Goal: Complete application form

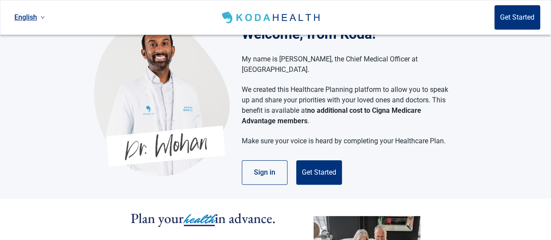
scroll to position [44, 0]
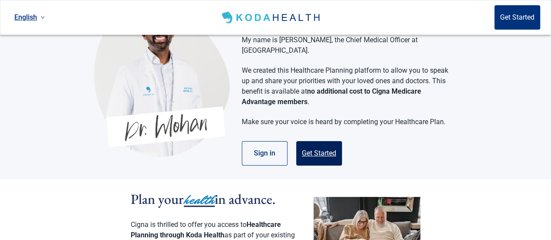
click at [318, 145] on button "Get Started" at bounding box center [319, 153] width 46 height 24
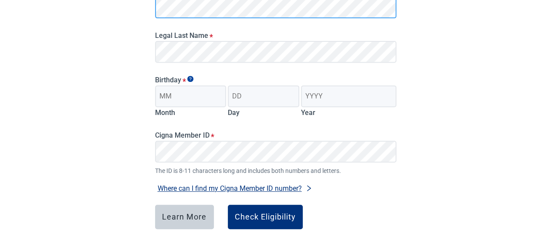
scroll to position [174, 0]
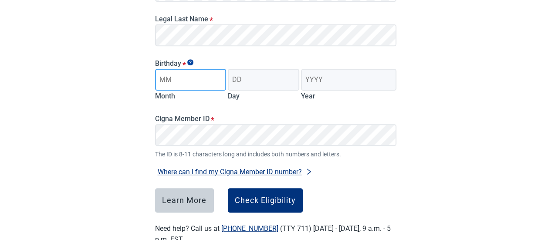
click at [199, 82] on input "Month" at bounding box center [190, 80] width 71 height 22
type input "06"
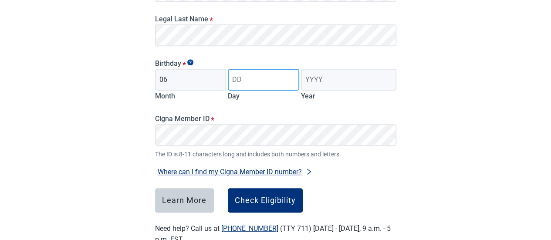
click at [269, 81] on input "Day" at bounding box center [263, 80] width 71 height 22
type input "10"
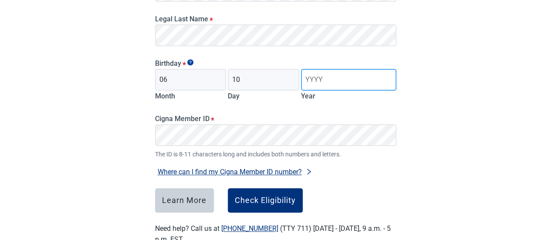
click at [317, 82] on input "Year" at bounding box center [348, 80] width 95 height 22
type input "1954"
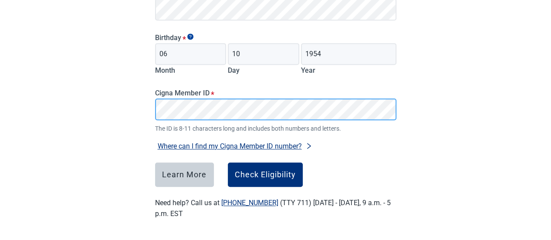
scroll to position [157, 0]
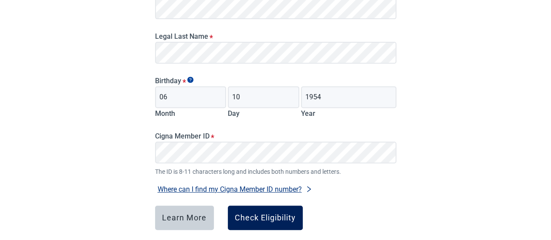
click at [269, 220] on div "Check Eligibility" at bounding box center [265, 217] width 61 height 9
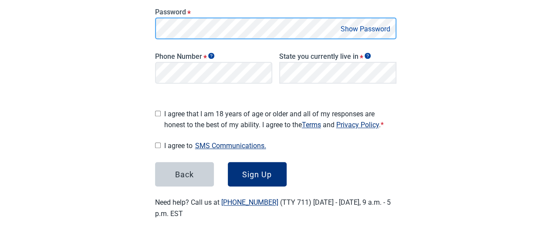
scroll to position [206, 0]
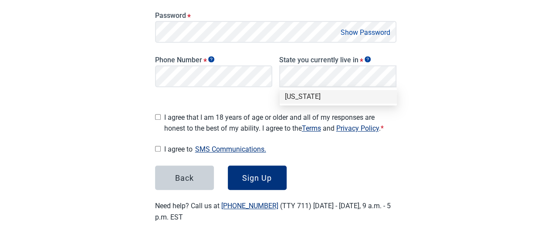
click at [308, 97] on div "[US_STATE]" at bounding box center [338, 97] width 107 height 10
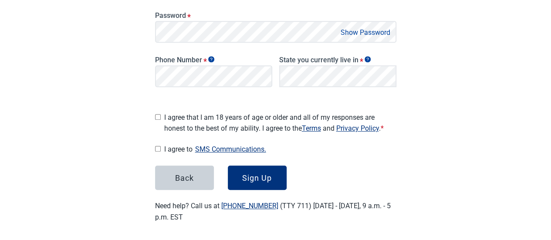
click at [156, 114] on input "I agree that I am 18 years of age or older and all of my responses are honest t…" at bounding box center [158, 117] width 6 height 6
checkbox input "true"
click at [157, 146] on input "I agree to SMS Communications." at bounding box center [158, 149] width 6 height 6
checkbox input "true"
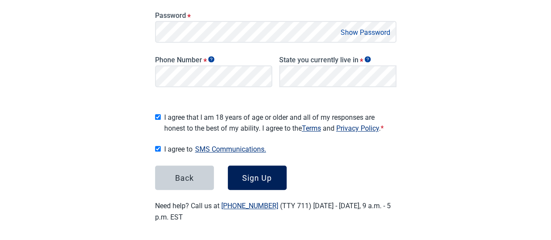
click at [254, 177] on div "Sign Up" at bounding box center [257, 177] width 30 height 9
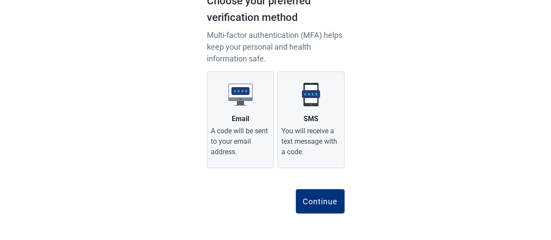
scroll to position [75, 0]
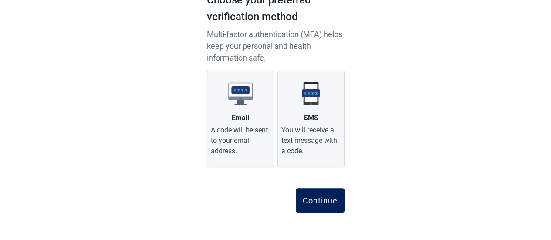
click at [322, 198] on div "Continue" at bounding box center [320, 200] width 35 height 9
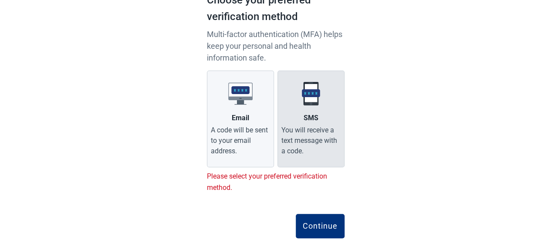
click at [320, 104] on img "Main content" at bounding box center [311, 93] width 24 height 24
click at [0, 0] on input "SMS You will receive a text message with a code." at bounding box center [0, 0] width 0 height 0
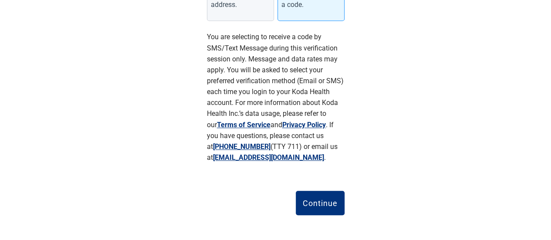
scroll to position [224, 0]
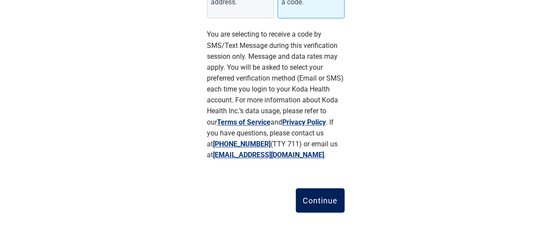
click at [318, 204] on div "Continue" at bounding box center [320, 200] width 35 height 9
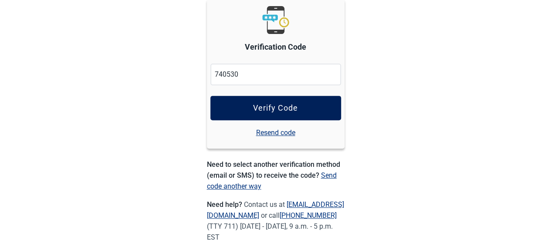
scroll to position [138, 0]
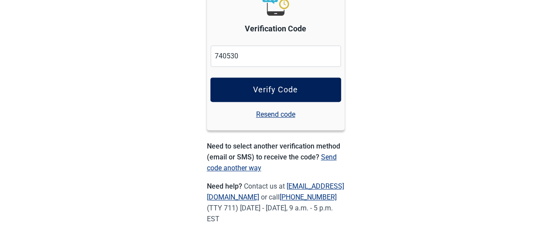
type input "740530"
click at [245, 87] on button "Verify Code" at bounding box center [275, 90] width 131 height 24
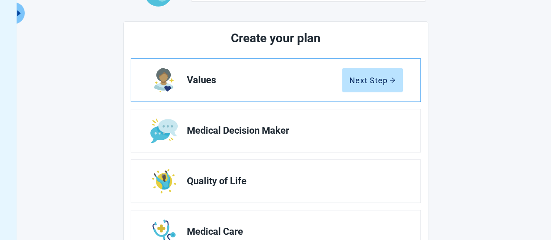
scroll to position [131, 0]
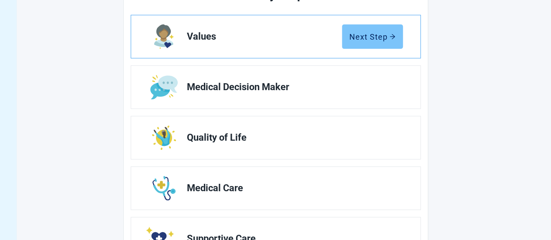
click at [378, 37] on div "Next Step" at bounding box center [372, 36] width 46 height 9
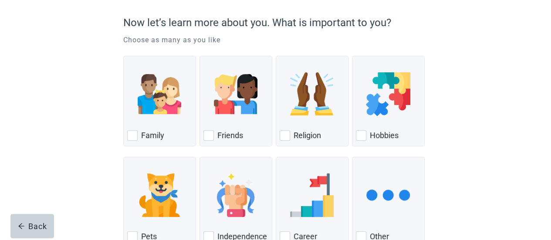
scroll to position [87, 0]
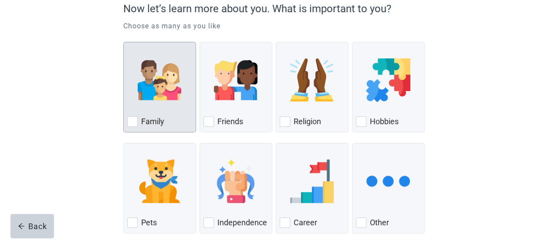
click at [156, 88] on img "Family, checkbox, not checked" at bounding box center [160, 80] width 44 height 44
click at [124, 42] on input "Family" at bounding box center [123, 42] width 0 height 0
checkbox input "true"
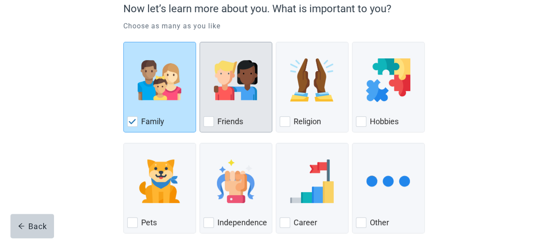
click at [219, 88] on img "Friends, checkbox, not checked" at bounding box center [236, 80] width 44 height 44
click at [200, 42] on input "Friends" at bounding box center [200, 42] width 0 height 0
checkbox input "true"
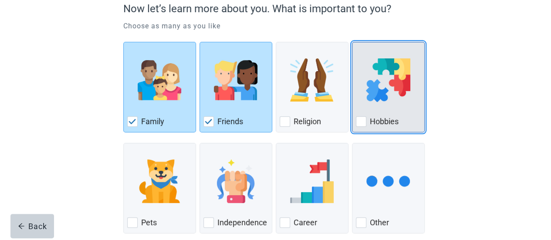
click at [391, 94] on img "Hobbies, checkbox, not checked" at bounding box center [388, 80] width 44 height 44
click at [352, 42] on input "Hobbies" at bounding box center [352, 42] width 0 height 0
checkbox input "true"
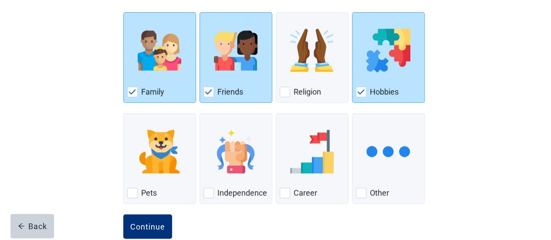
scroll to position [134, 0]
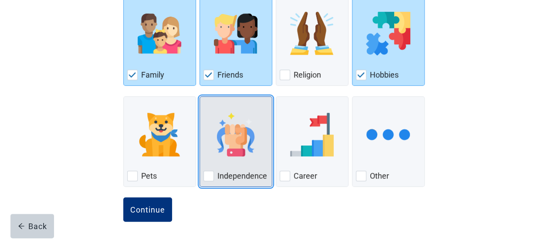
click at [239, 143] on img "Independence, checkbox, not checked" at bounding box center [236, 135] width 44 height 44
click at [200, 97] on input "Independence" at bounding box center [200, 96] width 0 height 0
checkbox input "true"
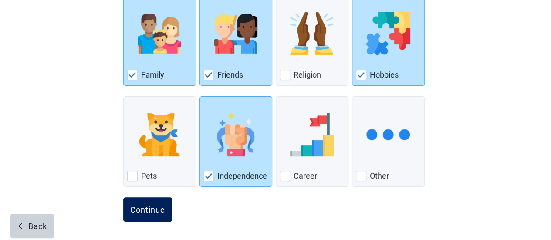
click at [150, 207] on div "Continue" at bounding box center [147, 209] width 35 height 9
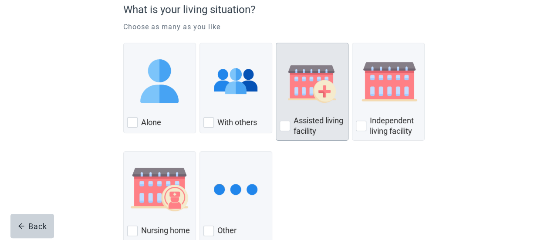
scroll to position [87, 0]
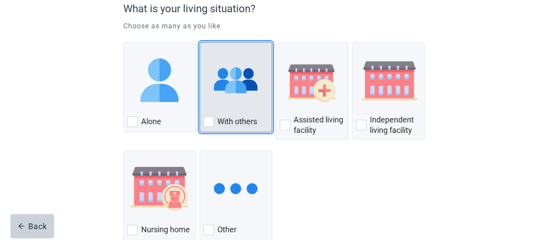
click at [209, 119] on div "With Others, checkbox, not checked" at bounding box center [208, 121] width 10 height 10
click at [200, 42] on input "With others" at bounding box center [200, 42] width 0 height 0
checkbox input "true"
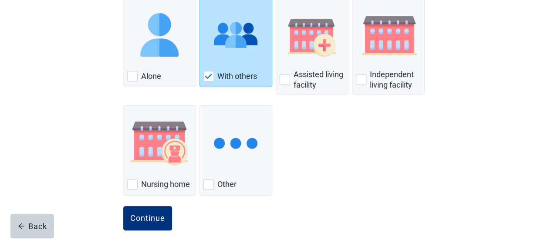
scroll to position [141, 0]
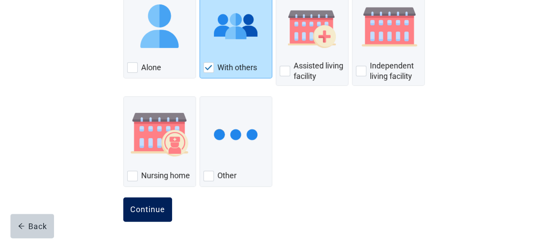
click at [148, 205] on div "Continue" at bounding box center [147, 209] width 35 height 9
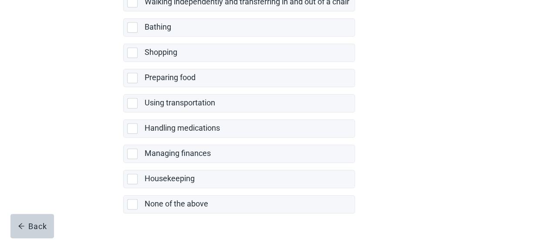
scroll to position [238, 0]
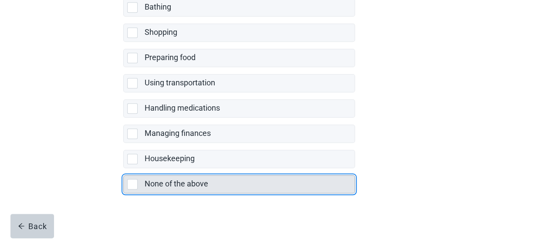
click at [132, 180] on div "None of the above, checkbox, not selected" at bounding box center [132, 184] width 10 height 10
click at [124, 169] on input "None of the above" at bounding box center [123, 168] width 0 height 0
checkbox input "true"
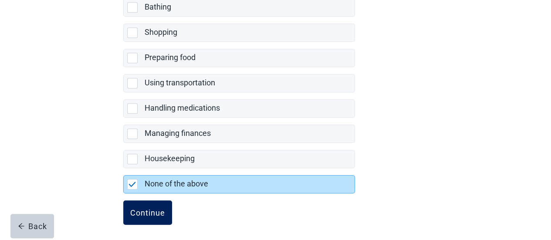
click at [143, 208] on div "Continue" at bounding box center [147, 212] width 35 height 9
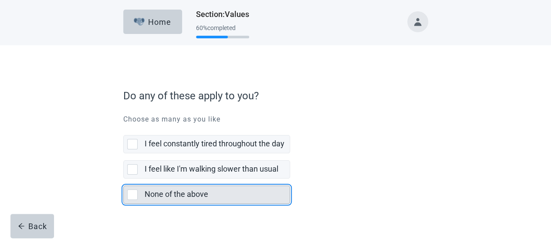
click at [133, 193] on div "None of the above, checkbox, not selected" at bounding box center [132, 195] width 10 height 10
click at [124, 179] on input "None of the above" at bounding box center [123, 179] width 0 height 0
checkbox input "true"
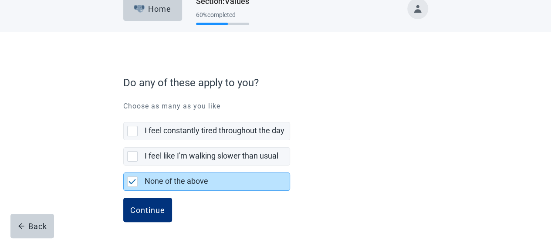
scroll to position [13, 0]
click at [153, 208] on div "Continue" at bounding box center [147, 210] width 35 height 9
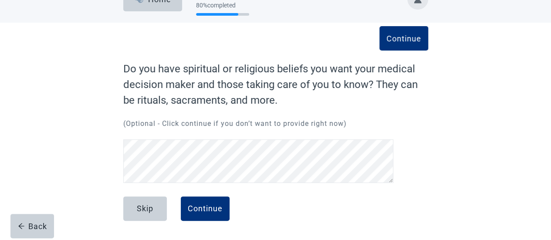
scroll to position [22, 0]
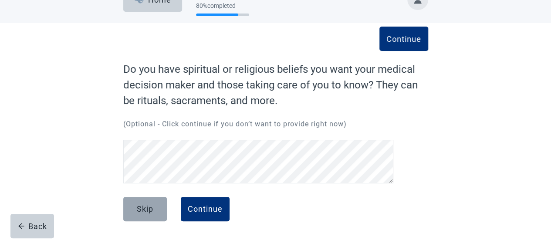
click at [143, 206] on div "Skip" at bounding box center [145, 209] width 17 height 9
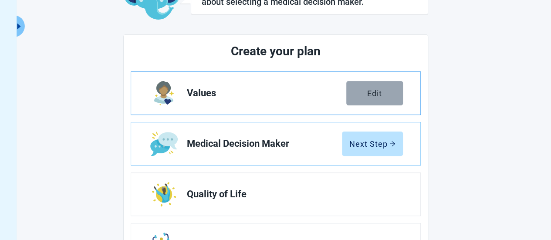
scroll to position [109, 0]
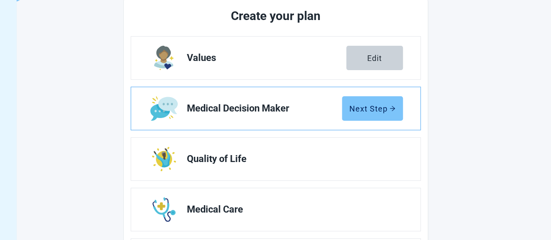
click at [364, 108] on div "Next Step" at bounding box center [372, 108] width 46 height 9
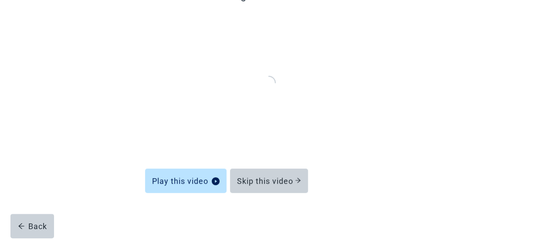
scroll to position [96, 0]
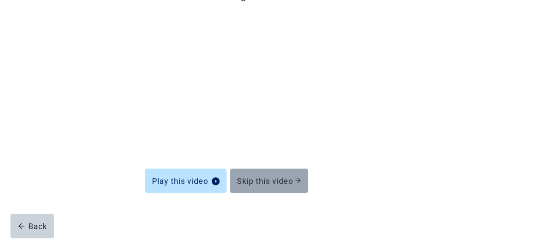
click at [274, 178] on div "Skip this video" at bounding box center [269, 180] width 64 height 9
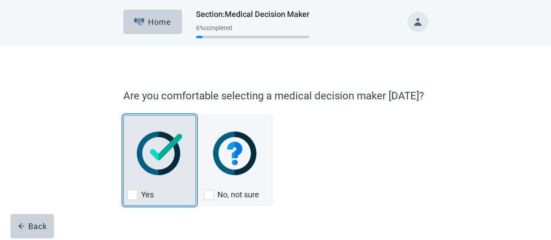
click at [158, 159] on img "Yes, checkbox, not checked" at bounding box center [160, 154] width 46 height 44
click at [124, 115] on input "Yes" at bounding box center [123, 115] width 0 height 0
click at [158, 159] on img "Yes, checkbox, not checked" at bounding box center [160, 154] width 46 height 44
click at [124, 115] on input "Yes" at bounding box center [123, 115] width 0 height 0
checkbox input "true"
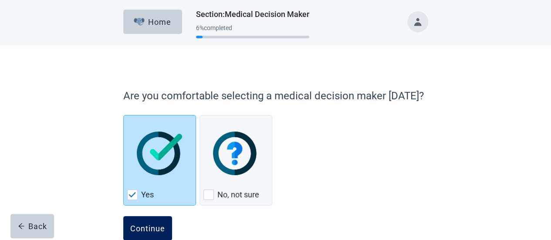
click at [154, 230] on div "Continue" at bounding box center [147, 228] width 35 height 9
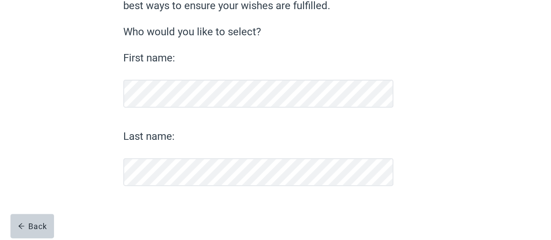
scroll to position [101, 0]
click at [149, 209] on div "Continue" at bounding box center [147, 209] width 35 height 9
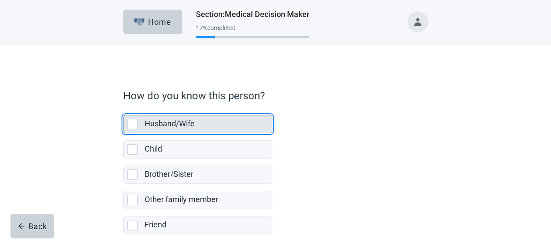
click at [130, 125] on div "Husband/Wife, checkbox, not selected" at bounding box center [132, 124] width 10 height 10
click at [124, 108] on input "Husband/Wife" at bounding box center [123, 108] width 0 height 0
checkbox input "true"
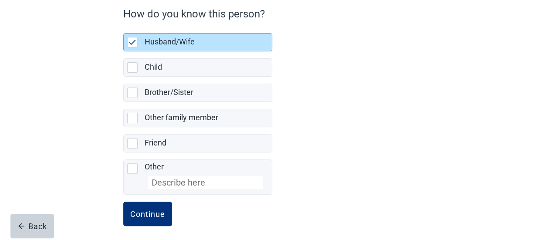
scroll to position [85, 0]
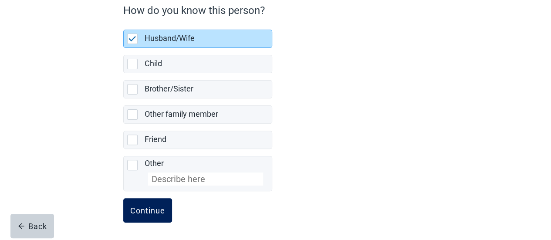
click at [144, 206] on div "Continue" at bounding box center [147, 210] width 35 height 9
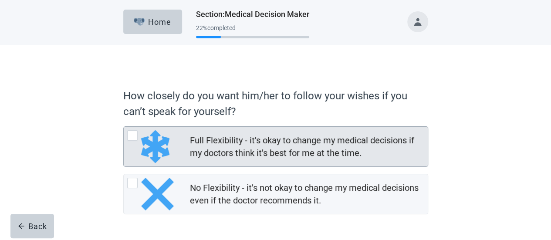
click at [131, 135] on div "Full Flexibility - it's okay to change my medical decisions if my doctors think…" at bounding box center [132, 135] width 10 height 10
click at [124, 127] on input "Full Flexibility - it's okay to change my medical decisions if my doctors think…" at bounding box center [123, 126] width 0 height 0
radio input "true"
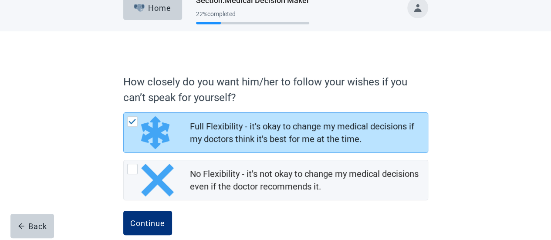
scroll to position [27, 0]
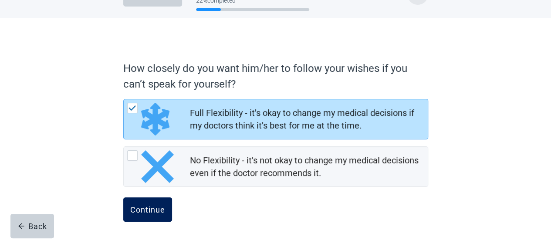
click at [150, 210] on div "Continue" at bounding box center [147, 209] width 35 height 9
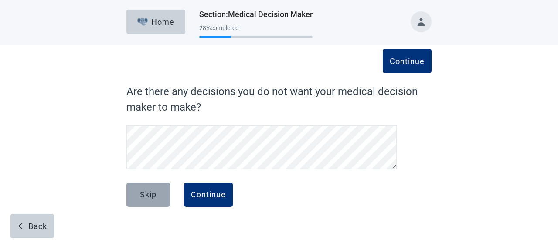
click at [142, 197] on div "Skip" at bounding box center [148, 194] width 17 height 9
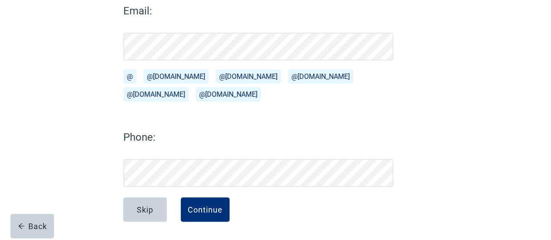
scroll to position [128, 0]
click at [204, 205] on div "Continue" at bounding box center [205, 209] width 35 height 9
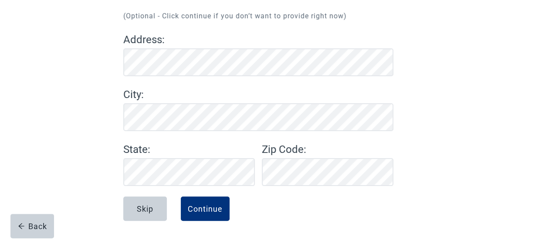
scroll to position [98, 0]
click at [205, 210] on div "Continue" at bounding box center [205, 209] width 35 height 9
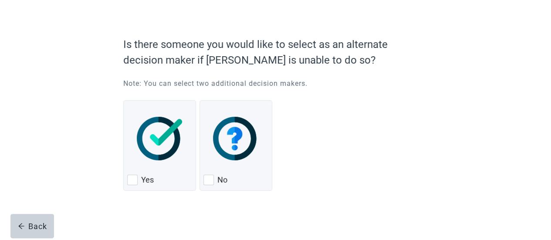
scroll to position [56, 0]
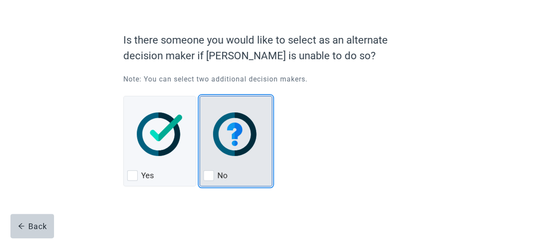
click at [237, 138] on img "No, checkbox, not checked" at bounding box center [236, 134] width 46 height 44
click at [200, 96] on input "No" at bounding box center [200, 96] width 0 height 0
checkbox input "true"
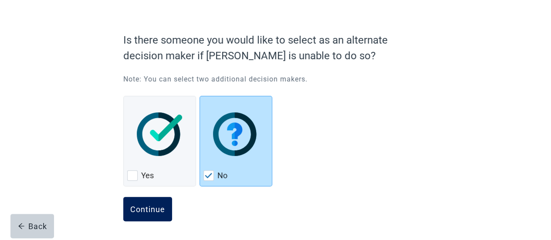
click at [135, 205] on div "Continue" at bounding box center [147, 209] width 35 height 9
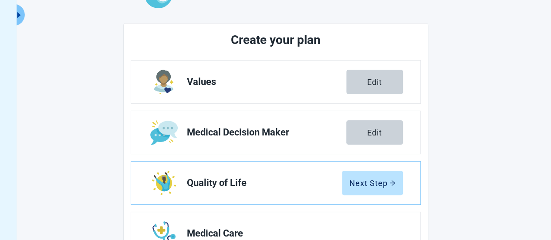
scroll to position [143, 0]
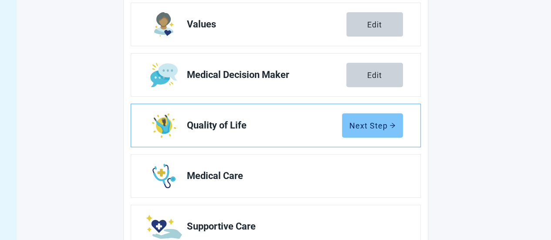
click at [366, 132] on button "Next Step" at bounding box center [372, 125] width 61 height 24
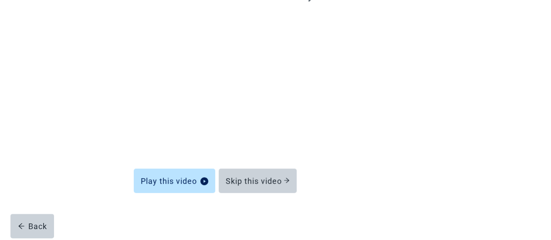
scroll to position [112, 0]
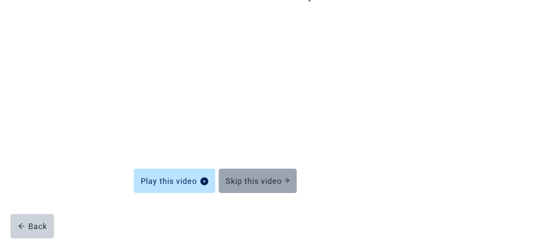
click at [254, 182] on div "Skip this video" at bounding box center [258, 180] width 64 height 9
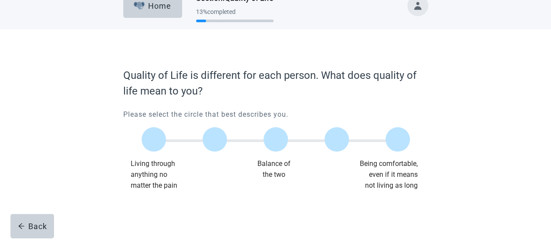
scroll to position [16, 0]
click at [270, 139] on label "Main content" at bounding box center [276, 140] width 24 height 24
click at [276, 140] on input "Quality of life scale: 50 out of 100. Balance of the two" at bounding box center [276, 140] width 0 height 0
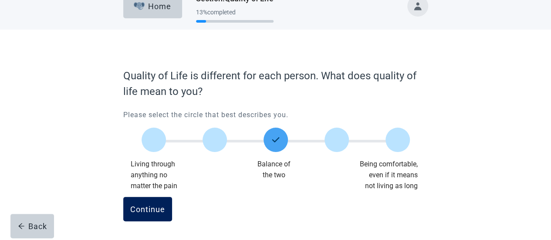
click at [143, 203] on button "Continue" at bounding box center [147, 209] width 49 height 24
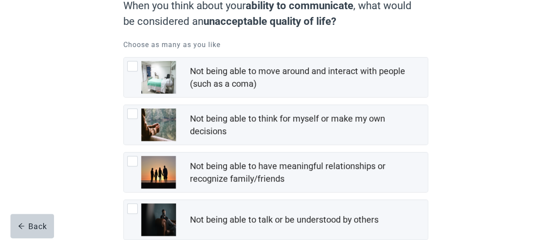
scroll to position [87, 0]
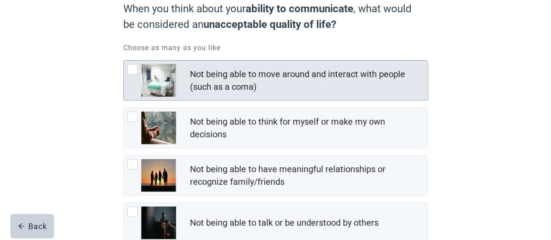
click at [129, 65] on div "Not being able to move around and interact with people (such as a coma), checkb…" at bounding box center [132, 69] width 10 height 10
click at [124, 61] on input "Not being able to move around and interact with people (such as a coma)" at bounding box center [123, 60] width 0 height 0
checkbox input "true"
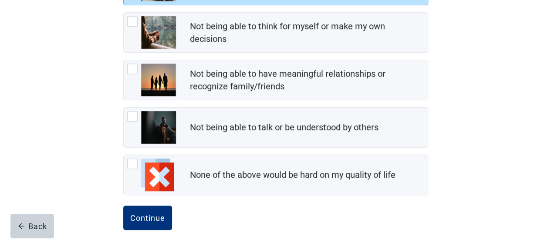
scroll to position [190, 0]
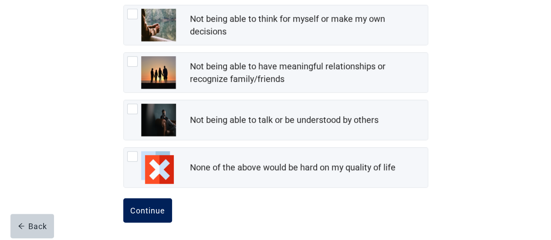
click at [133, 208] on div "Continue" at bounding box center [147, 210] width 35 height 9
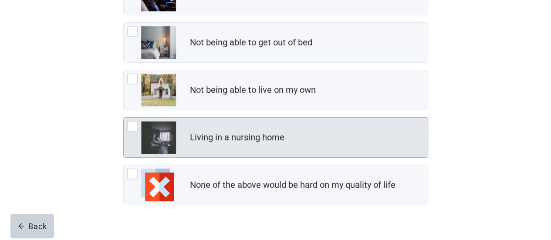
scroll to position [190, 0]
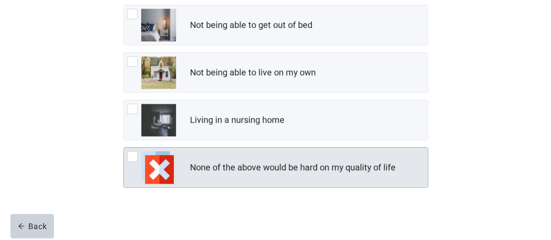
click at [130, 154] on div "None of the above would be hard on my quality of life, checkbox, not checked" at bounding box center [132, 156] width 10 height 10
click at [124, 148] on input "None of the above would be hard on my quality of life" at bounding box center [123, 147] width 0 height 0
checkbox input "true"
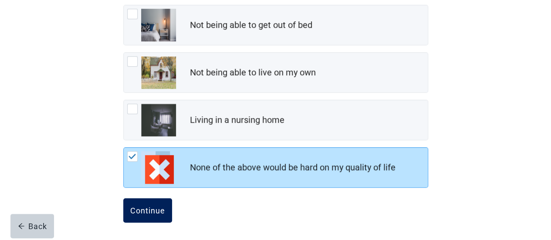
click at [144, 211] on div "Continue" at bounding box center [147, 210] width 35 height 9
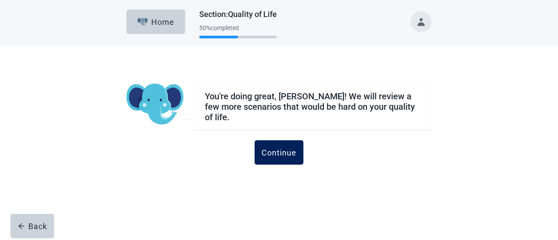
click at [273, 148] on div "Continue" at bounding box center [278, 152] width 35 height 9
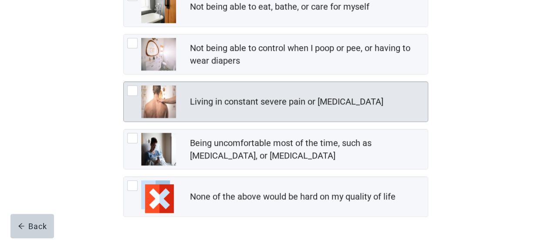
scroll to position [237, 0]
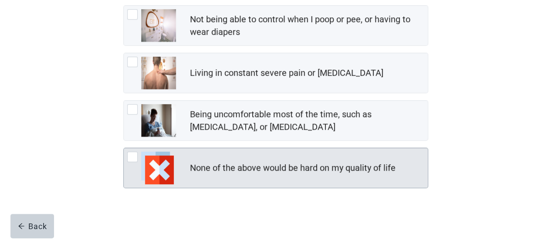
click at [135, 152] on div "None of the above would be hard on my quality of life, checkbox, not checked" at bounding box center [132, 157] width 10 height 10
click at [124, 148] on input "None of the above would be hard on my quality of life" at bounding box center [123, 148] width 0 height 0
checkbox input "true"
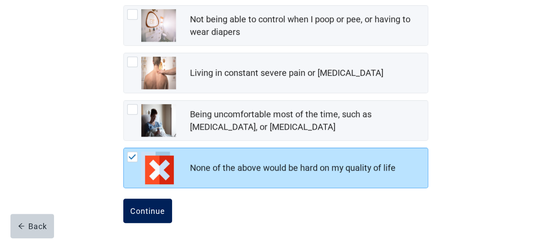
click at [153, 207] on div "Continue" at bounding box center [147, 211] width 35 height 9
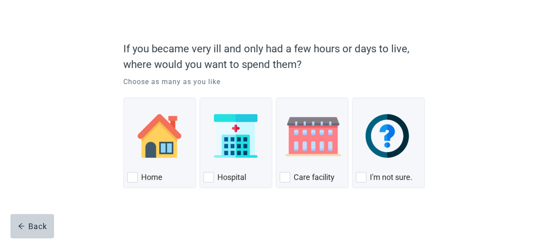
scroll to position [49, 0]
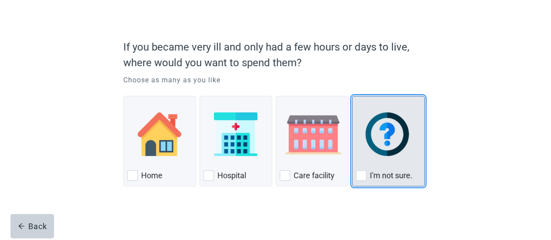
click at [359, 176] on div "I'm not sure., checkbox, not checked" at bounding box center [361, 175] width 10 height 10
click at [352, 96] on input "I'm not sure." at bounding box center [352, 96] width 0 height 0
checkbox input "true"
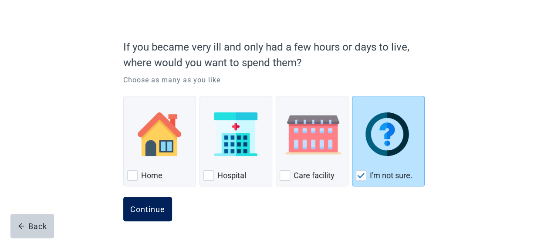
click at [138, 206] on div "Continue" at bounding box center [147, 209] width 35 height 9
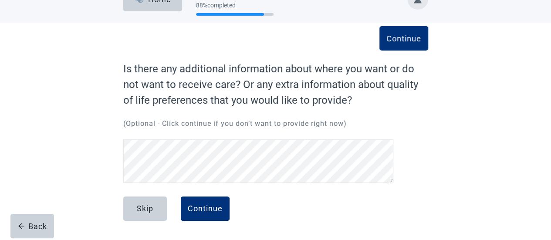
scroll to position [22, 0]
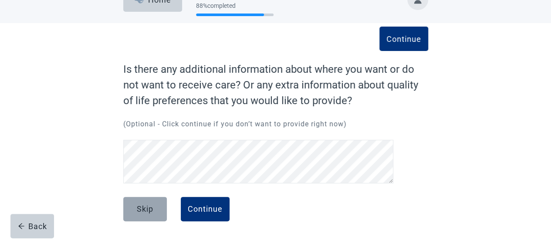
click at [147, 209] on div "Skip" at bounding box center [145, 209] width 17 height 9
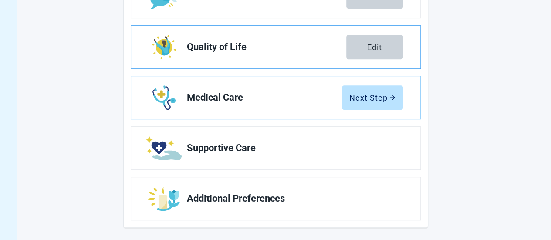
scroll to position [227, 0]
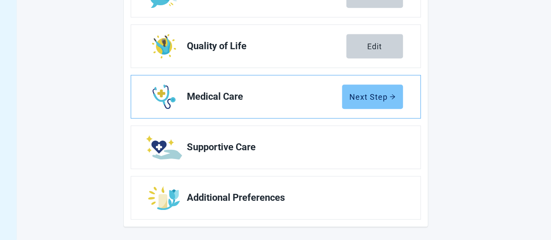
click at [374, 100] on div "Next Step" at bounding box center [372, 96] width 46 height 9
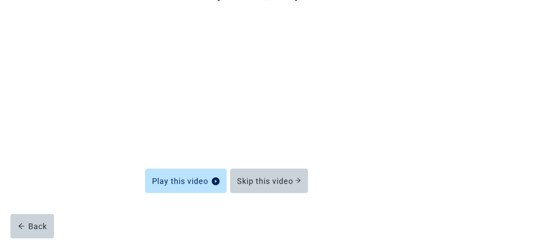
scroll to position [52, 0]
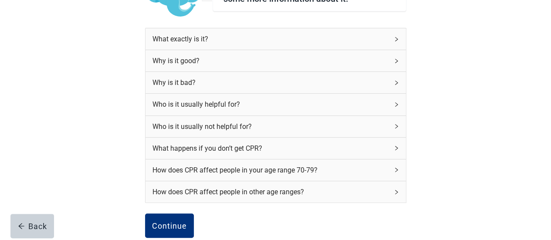
scroll to position [47, 0]
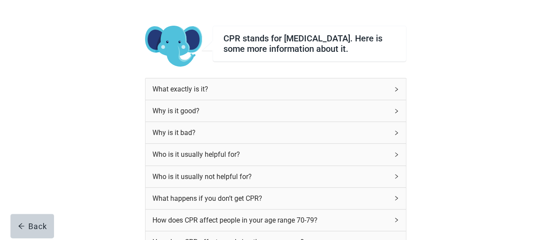
click at [396, 92] on icon "right" at bounding box center [396, 89] width 5 height 5
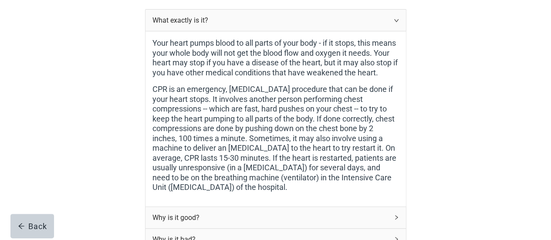
scroll to position [222, 0]
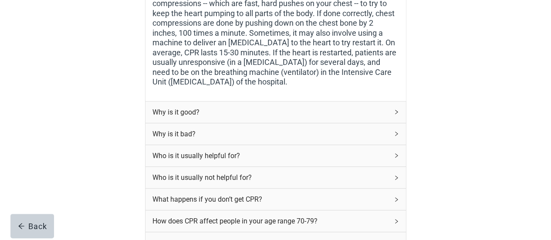
click at [396, 115] on icon "right" at bounding box center [396, 111] width 5 height 5
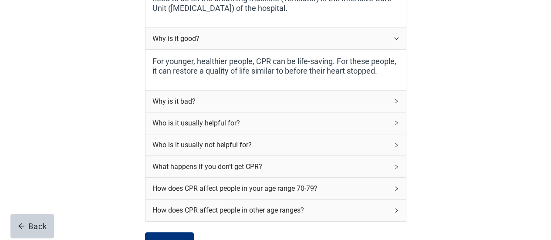
scroll to position [309, 0]
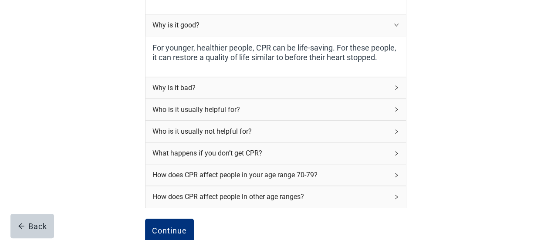
click at [397, 90] on icon "right" at bounding box center [396, 87] width 5 height 5
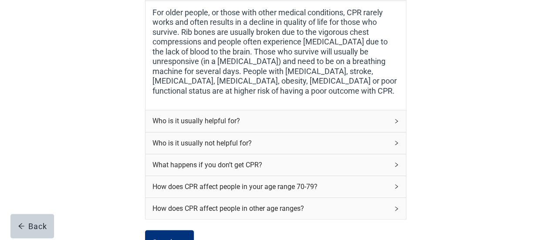
scroll to position [440, 0]
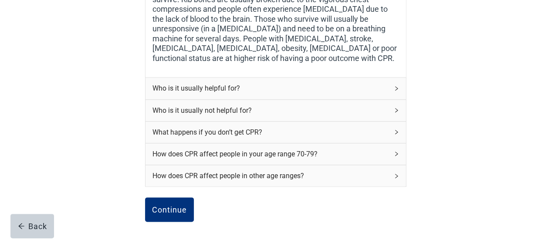
click at [396, 89] on icon "right" at bounding box center [396, 88] width 5 height 5
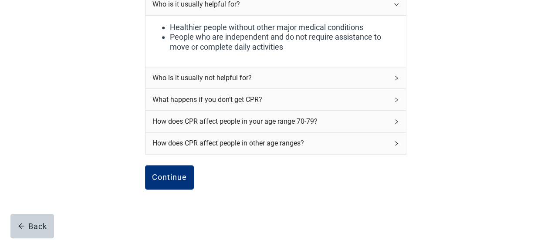
scroll to position [527, 0]
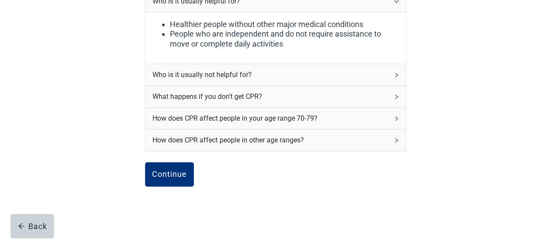
click at [395, 76] on icon "right" at bounding box center [396, 74] width 5 height 5
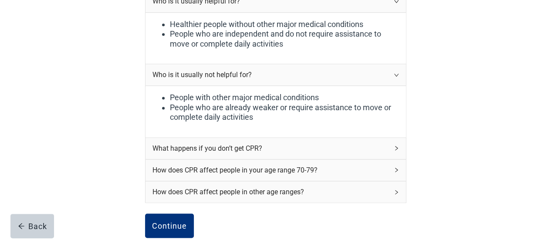
click at [398, 149] on icon "right" at bounding box center [396, 148] width 5 height 5
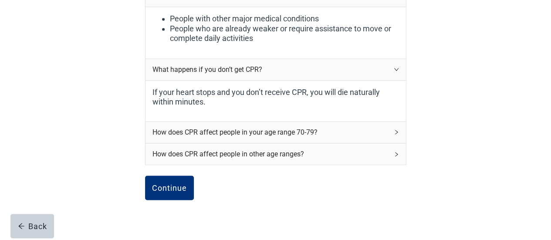
scroll to position [614, 0]
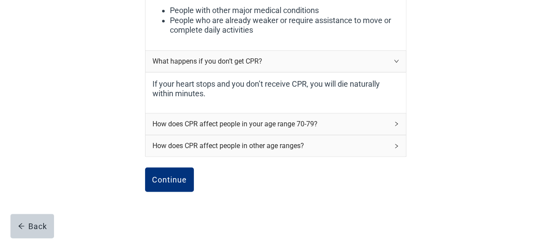
click at [396, 124] on icon "right" at bounding box center [396, 123] width 5 height 5
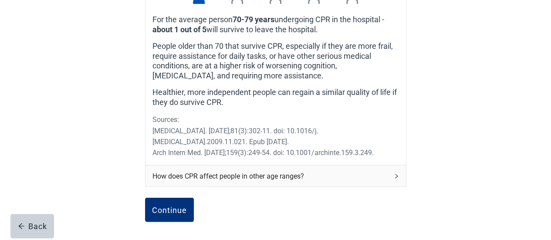
scroll to position [832, 0]
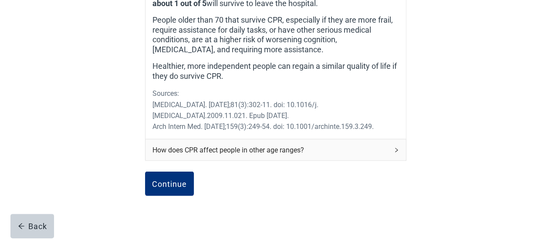
click at [398, 150] on icon "right" at bounding box center [396, 150] width 5 height 5
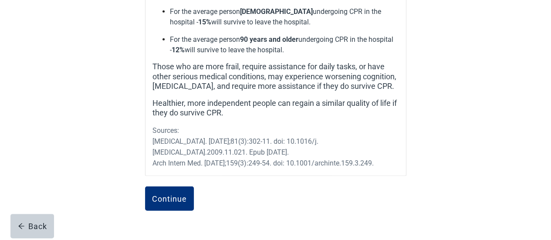
scroll to position [1093, 0]
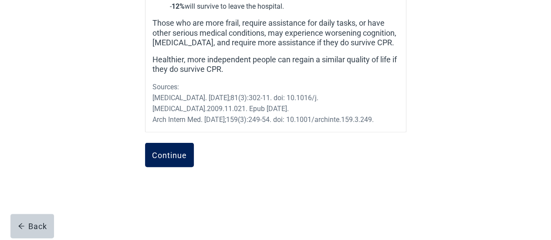
click at [175, 152] on div "Continue" at bounding box center [169, 155] width 35 height 9
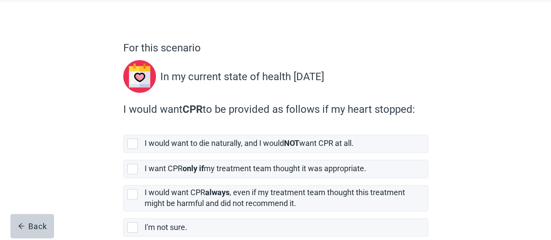
scroll to position [87, 0]
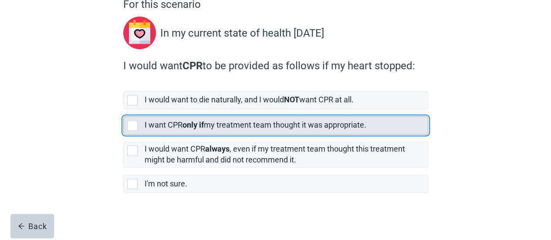
click at [132, 127] on div "[object Object], checkbox, not selected" at bounding box center [132, 125] width 10 height 10
click at [124, 110] on input "I want CPR only if my treatment team thought it was appropriate." at bounding box center [123, 109] width 0 height 0
checkbox input "true"
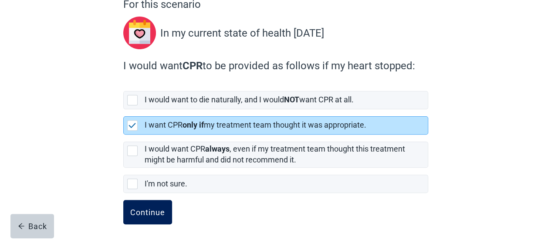
click at [151, 209] on div "Continue" at bounding box center [147, 212] width 35 height 9
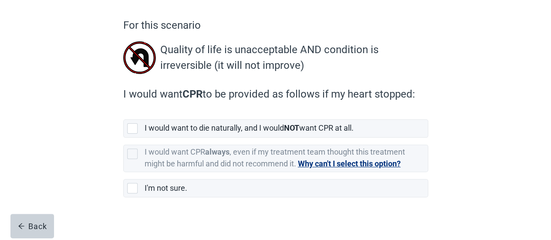
scroll to position [73, 0]
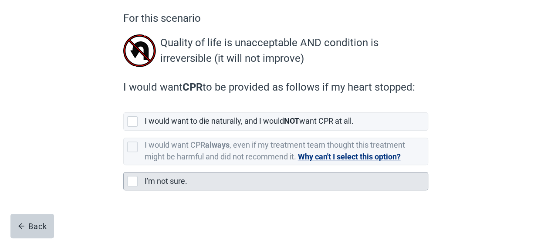
click at [129, 184] on div "I'm not sure., checkbox, not selected" at bounding box center [132, 181] width 10 height 10
click at [124, 166] on input "I'm not sure." at bounding box center [123, 165] width 0 height 0
checkbox input "true"
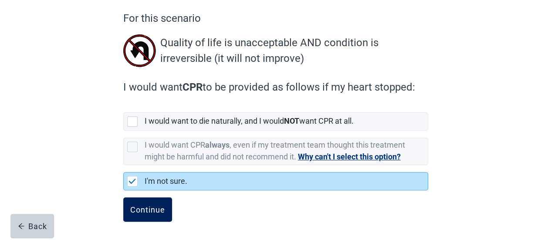
click at [159, 210] on div "Continue" at bounding box center [147, 209] width 35 height 9
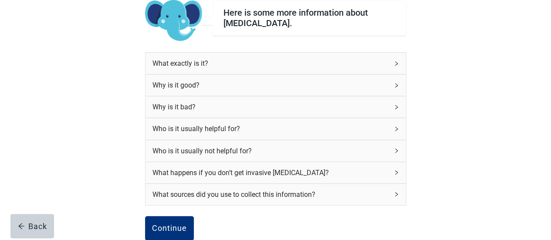
click at [395, 64] on icon "right" at bounding box center [396, 63] width 5 height 5
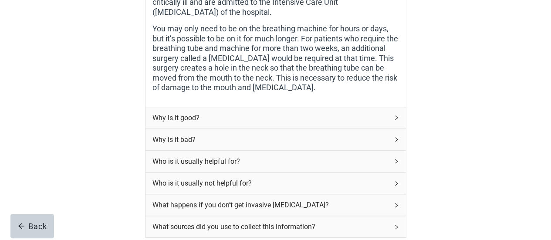
scroll to position [378, 0]
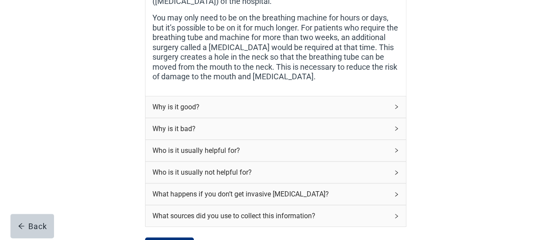
click at [397, 104] on icon "right" at bounding box center [396, 106] width 5 height 5
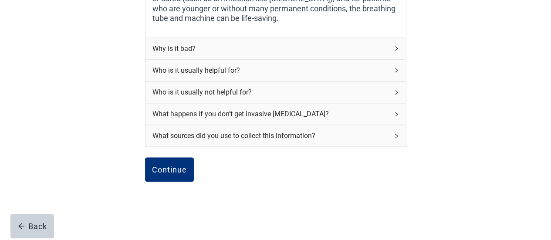
scroll to position [519, 0]
click at [396, 46] on icon "right" at bounding box center [396, 48] width 3 height 4
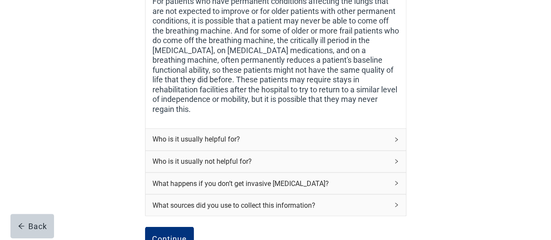
scroll to position [650, 0]
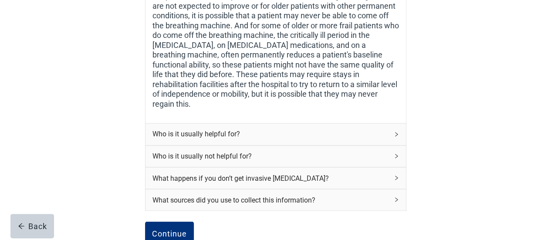
click at [397, 132] on icon "right" at bounding box center [396, 134] width 5 height 5
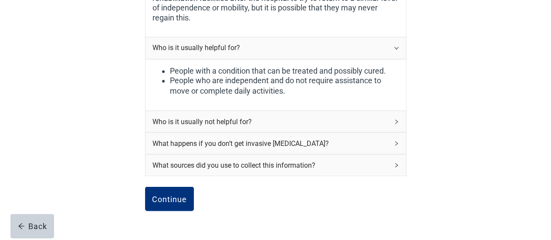
scroll to position [737, 0]
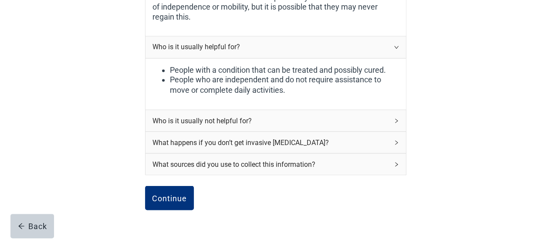
click at [395, 118] on icon "right" at bounding box center [396, 120] width 5 height 5
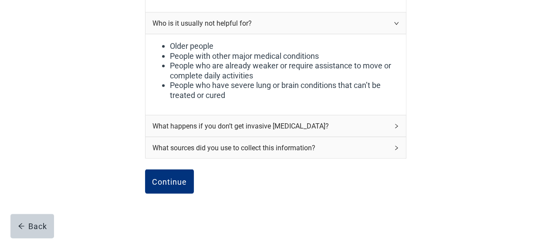
scroll to position [837, 0]
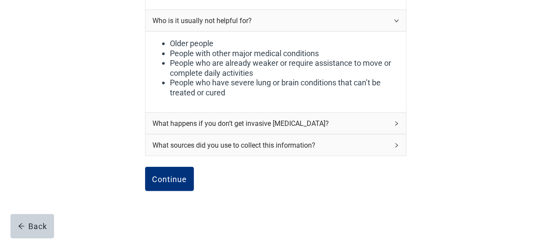
click at [397, 122] on icon "right" at bounding box center [396, 124] width 3 height 4
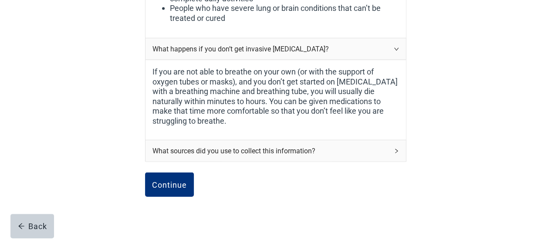
scroll to position [917, 0]
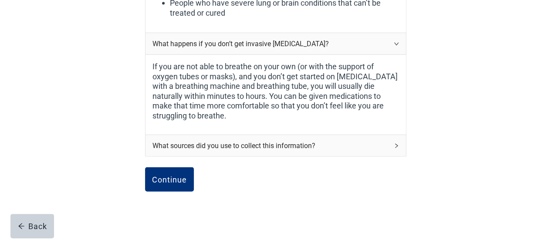
click at [396, 143] on icon "right" at bounding box center [396, 145] width 5 height 5
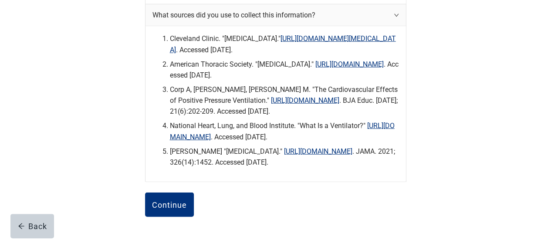
scroll to position [1084, 0]
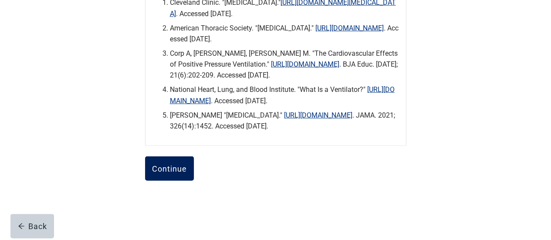
click at [161, 164] on div "Continue" at bounding box center [169, 168] width 35 height 9
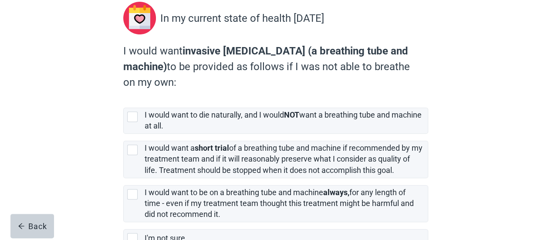
scroll to position [115, 0]
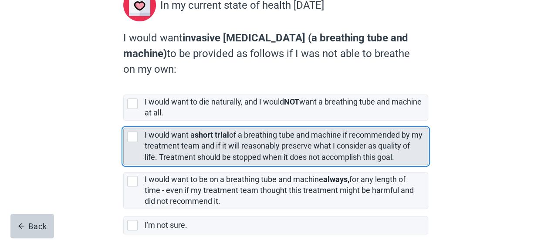
click at [133, 135] on div "[object Object], checkbox, not selected" at bounding box center [132, 137] width 10 height 10
click at [124, 121] on input "I would want a short trial of a breathing tube and machine if recommended by my…" at bounding box center [123, 121] width 0 height 0
checkbox input "true"
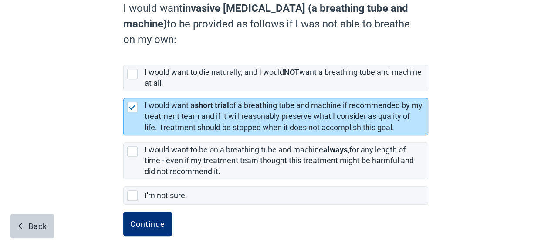
scroll to position [159, 0]
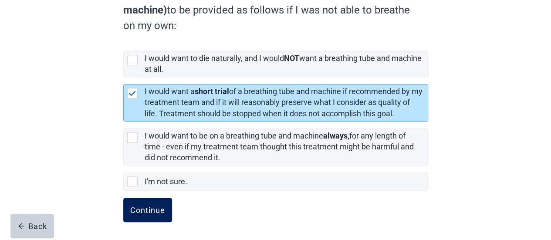
click at [140, 206] on div "Continue" at bounding box center [147, 210] width 35 height 9
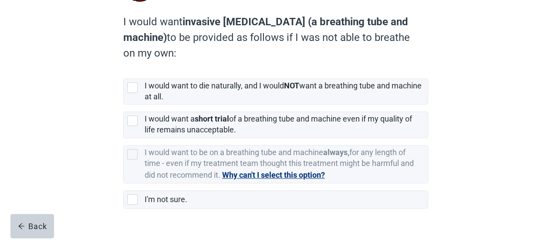
scroll to position [156, 0]
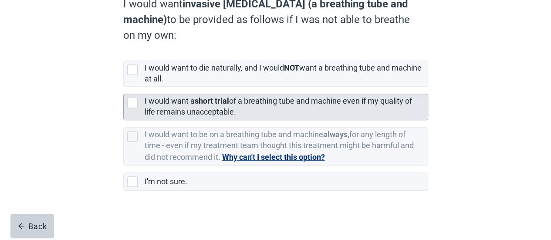
click at [135, 103] on div "[object Object], checkbox, not selected" at bounding box center [132, 103] width 10 height 10
click at [124, 87] on input "I would want a short trial of a breathing tube and machine even if my quality o…" at bounding box center [123, 87] width 0 height 0
checkbox input "true"
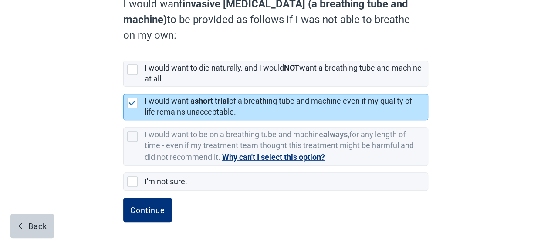
drag, startPoint x: 142, startPoint y: 204, endPoint x: 96, endPoint y: 183, distance: 50.7
click at [96, 183] on div "For this scenario Quality of life is unacceptable AND condition is irreversible…" at bounding box center [276, 73] width 366 height 335
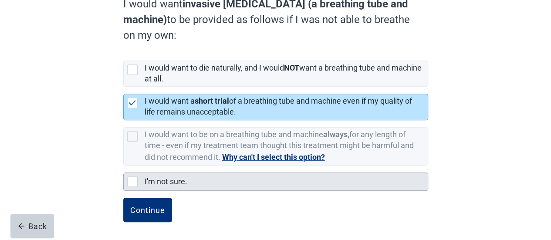
click at [128, 183] on div "I'm not sure., checkbox, not selected" at bounding box center [132, 181] width 10 height 10
click at [124, 166] on input "I'm not sure." at bounding box center [123, 166] width 0 height 0
checkbox input "true"
checkbox input "false"
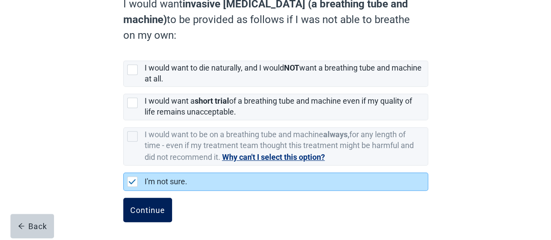
click at [142, 211] on div "Continue" at bounding box center [147, 210] width 35 height 9
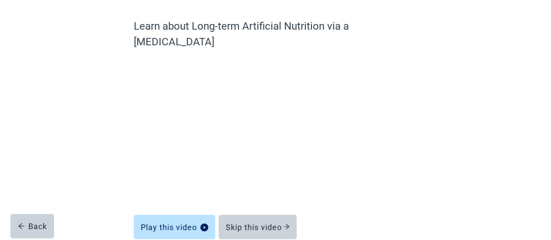
scroll to position [52, 0]
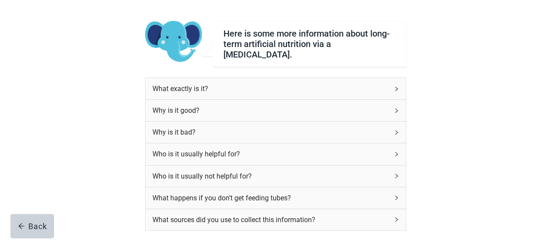
click at [396, 86] on icon "right" at bounding box center [396, 88] width 5 height 5
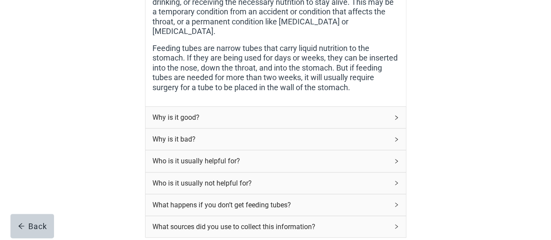
scroll to position [183, 0]
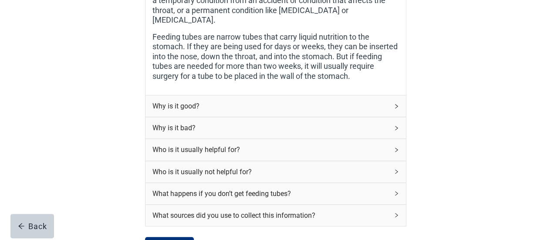
click at [399, 95] on div "Why is it good?" at bounding box center [276, 105] width 261 height 21
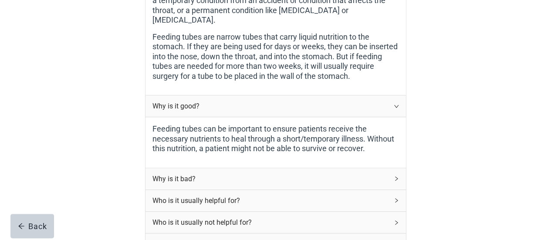
click at [395, 176] on icon "right" at bounding box center [396, 178] width 3 height 4
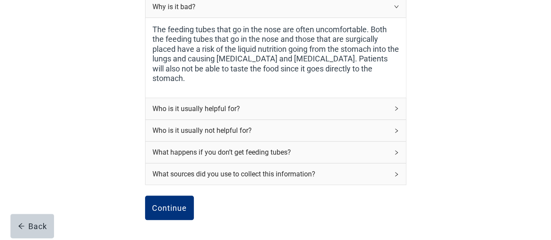
scroll to position [357, 0]
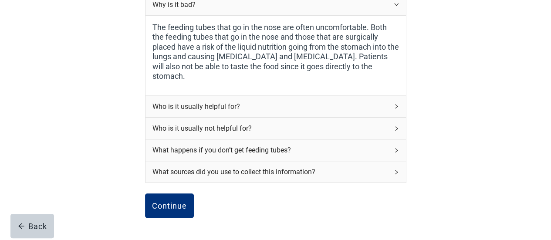
click at [397, 104] on icon "right" at bounding box center [396, 106] width 5 height 5
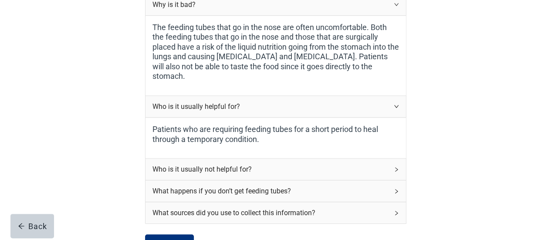
scroll to position [401, 0]
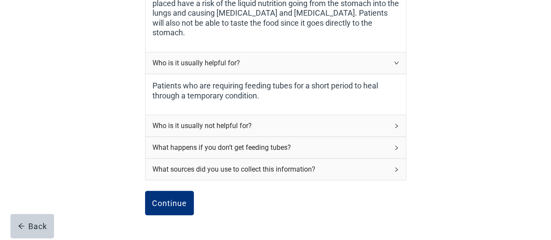
click at [399, 123] on icon "right" at bounding box center [396, 125] width 5 height 5
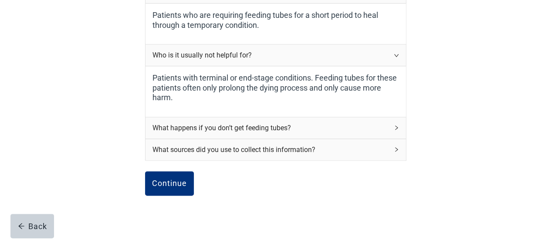
scroll to position [488, 0]
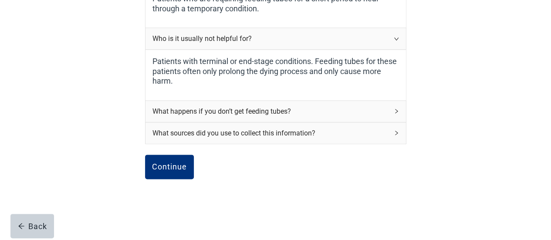
click at [396, 109] on icon "right" at bounding box center [396, 111] width 3 height 4
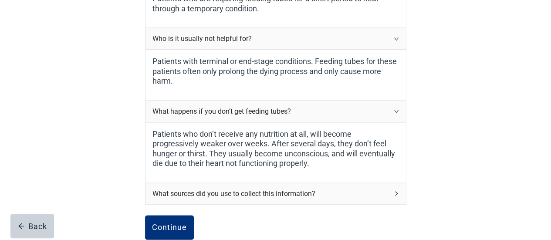
click at [398, 191] on icon "right" at bounding box center [396, 193] width 5 height 5
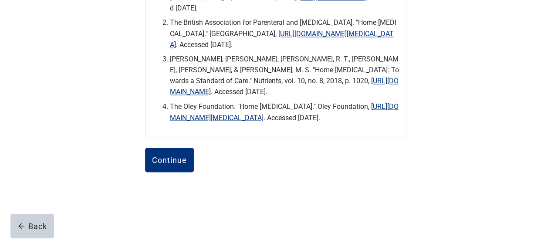
scroll to position [725, 0]
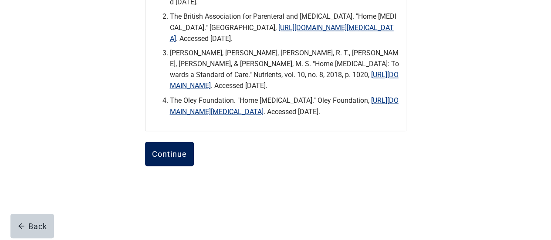
click at [175, 150] on div "Continue" at bounding box center [169, 153] width 35 height 9
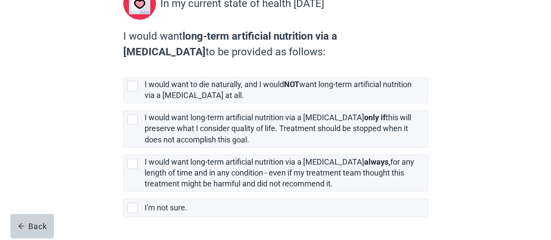
scroll to position [131, 0]
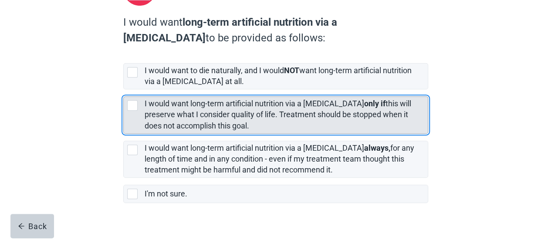
click at [132, 104] on div "[object Object], checkbox, not selected" at bounding box center [132, 105] width 10 height 10
click at [124, 90] on input "I would want long-term artificial nutrition via a [MEDICAL_DATA] only if this w…" at bounding box center [123, 89] width 0 height 0
checkbox input "true"
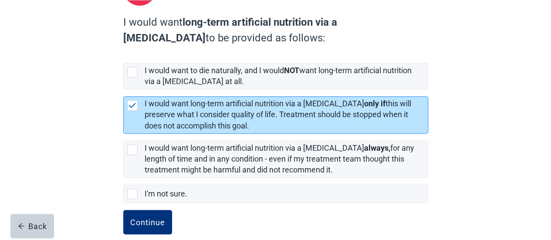
scroll to position [143, 0]
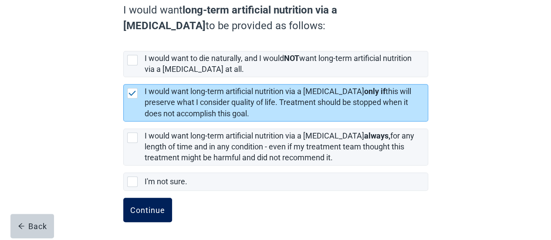
click at [135, 211] on div "Continue" at bounding box center [147, 210] width 35 height 9
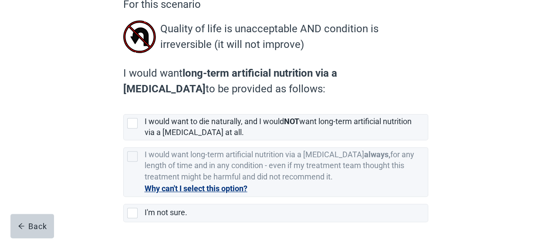
scroll to position [119, 0]
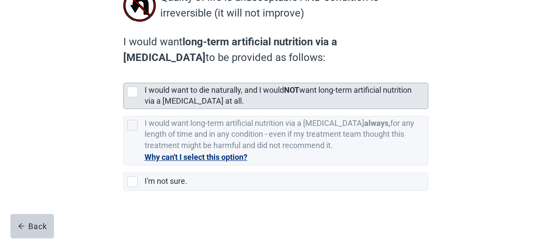
click at [132, 88] on div "[object Object], checkbox, not selected" at bounding box center [132, 92] width 10 height 10
click at [124, 76] on input "I would want to die naturally, and I would NOT want long-term artificial nutrit…" at bounding box center [123, 76] width 0 height 0
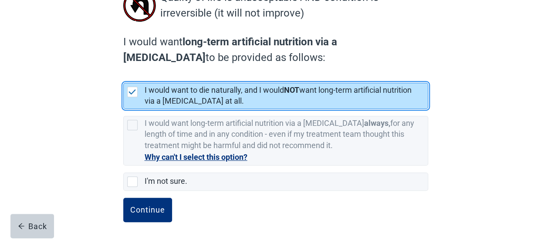
click at [131, 91] on img "[object Object], checkbox, selected" at bounding box center [133, 91] width 8 height 5
click at [124, 76] on input "I would want to die naturally, and I would NOT want long-term artificial nutrit…" at bounding box center [123, 76] width 0 height 0
checkbox input "true"
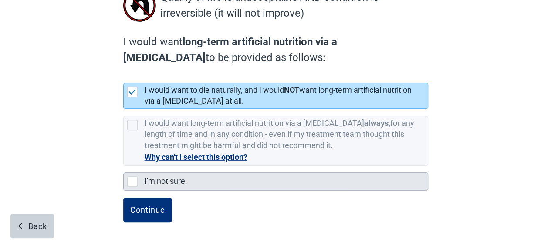
click at [134, 180] on div "I'm not sure., checkbox, not selected" at bounding box center [132, 181] width 10 height 10
click at [124, 166] on input "I'm not sure." at bounding box center [123, 166] width 0 height 0
checkbox input "true"
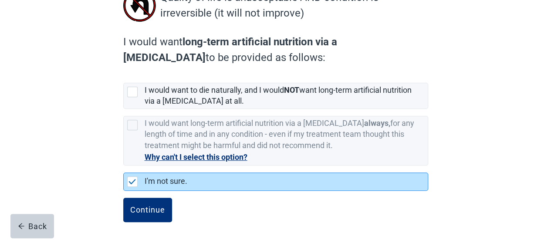
checkbox input "false"
click at [143, 206] on div "Continue" at bounding box center [147, 210] width 35 height 9
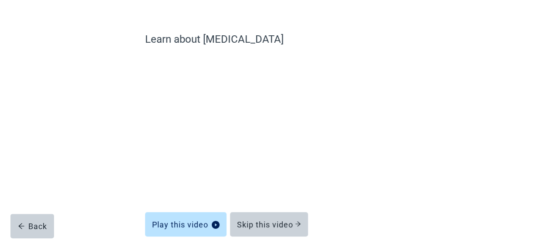
scroll to position [96, 0]
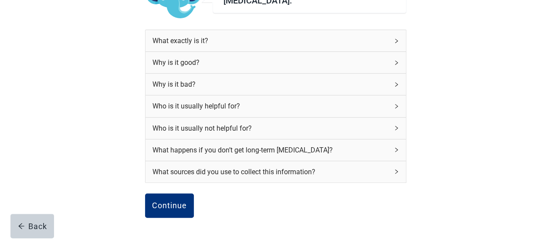
click at [394, 40] on icon "right" at bounding box center [396, 40] width 5 height 5
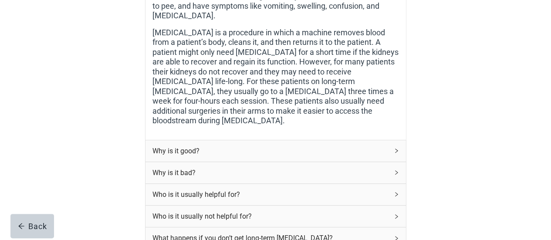
scroll to position [227, 0]
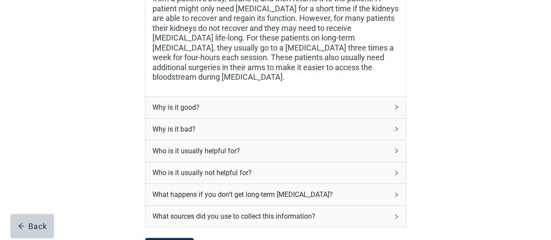
click at [396, 105] on icon "right" at bounding box center [396, 107] width 5 height 5
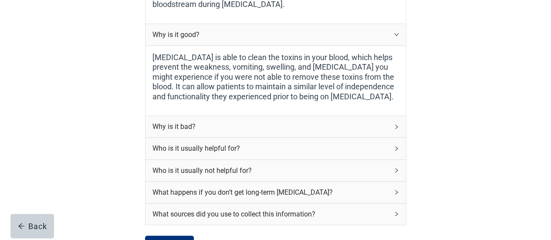
scroll to position [314, 0]
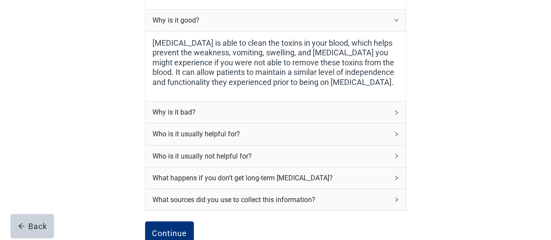
click at [394, 110] on icon "right" at bounding box center [396, 112] width 5 height 5
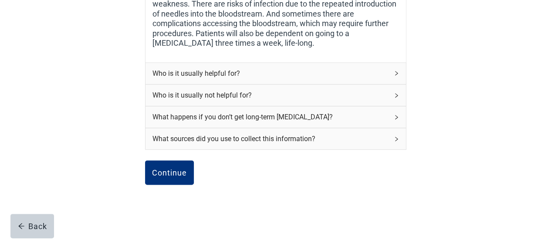
scroll to position [478, 0]
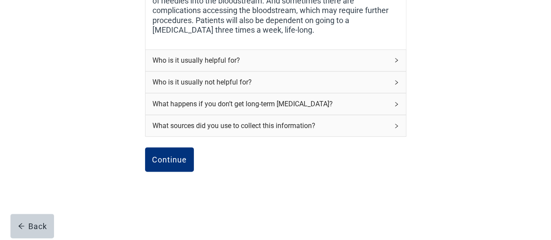
click at [394, 52] on div "Who is it usually helpful for?" at bounding box center [276, 60] width 261 height 21
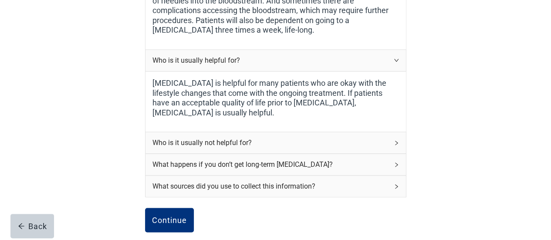
click at [396, 140] on icon "right" at bounding box center [396, 142] width 5 height 5
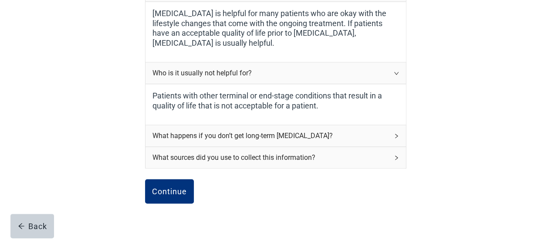
scroll to position [565, 0]
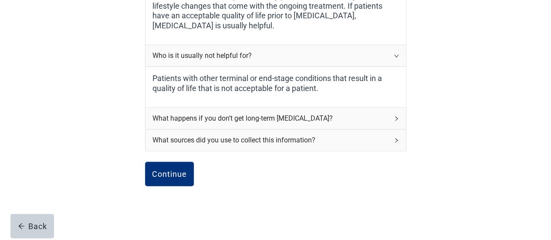
click at [395, 116] on icon "right" at bounding box center [396, 118] width 5 height 5
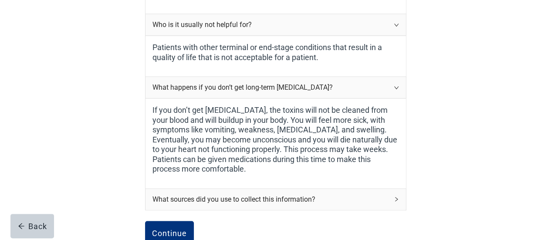
scroll to position [652, 0]
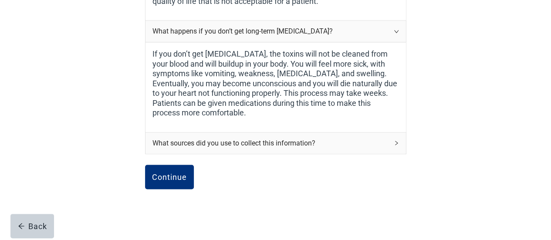
click at [393, 132] on div "What sources did you use to collect this information?" at bounding box center [276, 142] width 261 height 21
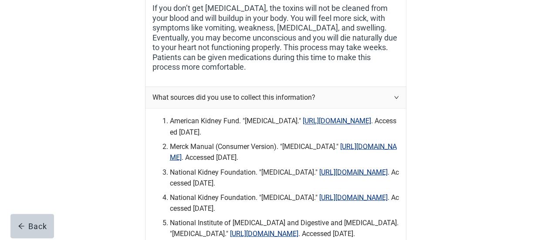
scroll to position [826, 0]
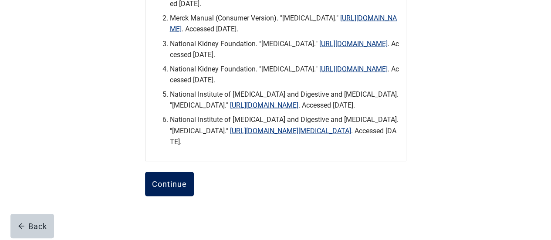
click at [174, 188] on div "Continue" at bounding box center [169, 183] width 35 height 9
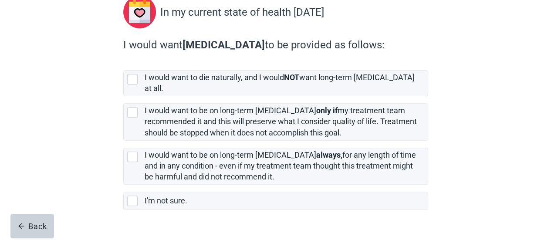
scroll to position [119, 0]
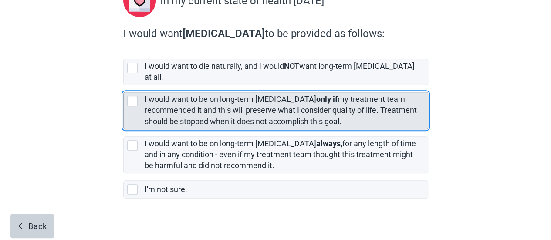
click at [131, 96] on div "[object Object], checkbox, not selected" at bounding box center [132, 101] width 10 height 10
click at [124, 85] on input "I would want to be on long-term [MEDICAL_DATA] only if my treatment team recomm…" at bounding box center [123, 85] width 0 height 0
checkbox input "true"
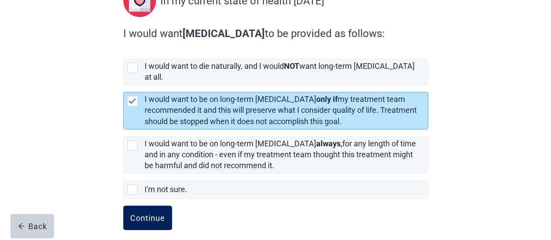
click at [137, 213] on div "Continue" at bounding box center [147, 217] width 35 height 9
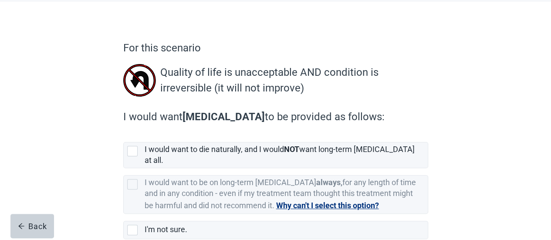
scroll to position [84, 0]
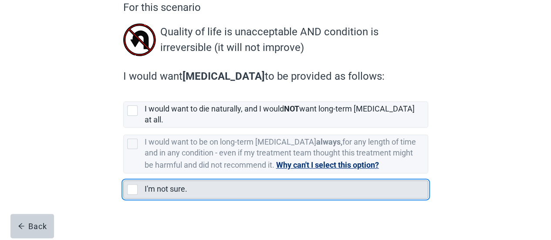
click at [129, 184] on div "I'm not sure., checkbox, not selected" at bounding box center [132, 189] width 10 height 10
click at [124, 174] on input "I'm not sure." at bounding box center [123, 173] width 0 height 0
checkbox input "true"
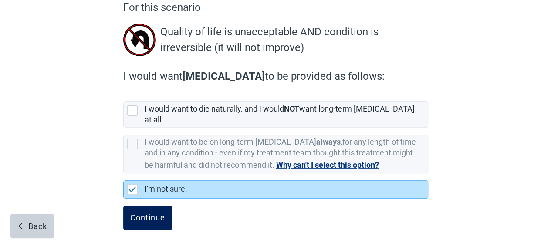
click at [156, 213] on div "Continue" at bounding box center [147, 217] width 35 height 9
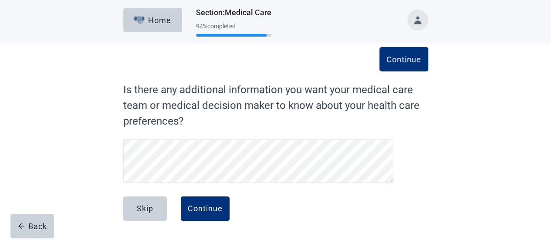
scroll to position [1, 0]
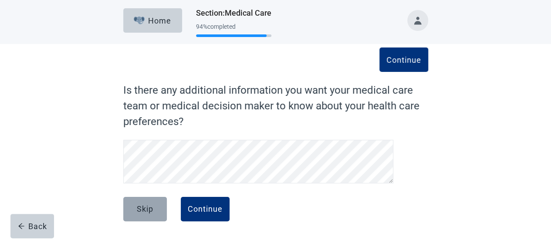
click at [138, 203] on button "Skip" at bounding box center [145, 209] width 44 height 24
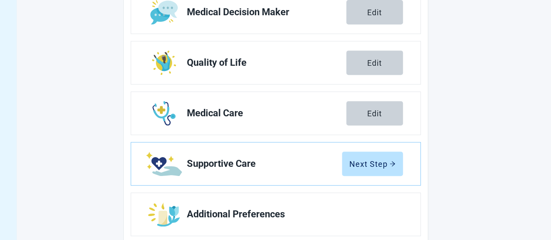
scroll to position [222, 0]
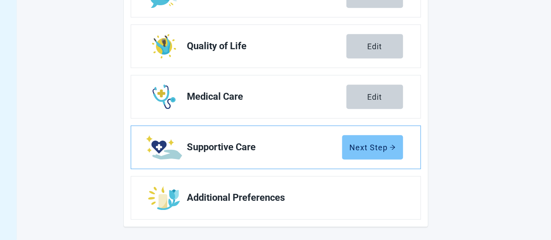
click at [365, 145] on div "Next Step" at bounding box center [372, 147] width 46 height 9
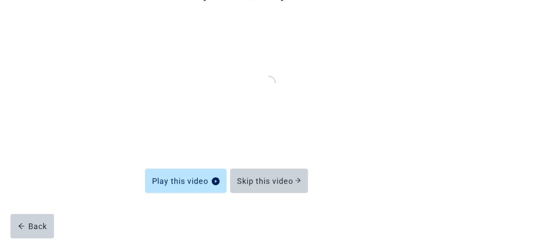
scroll to position [96, 0]
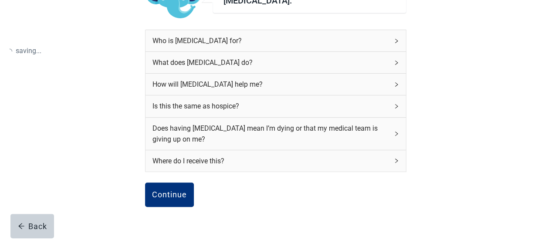
scroll to position [142, 0]
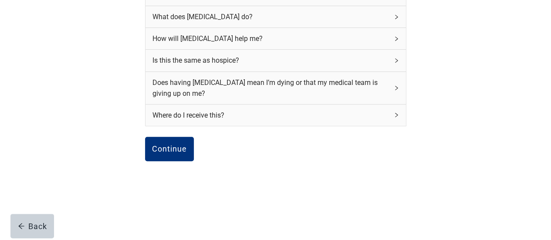
click at [394, 15] on icon "right" at bounding box center [396, 16] width 5 height 5
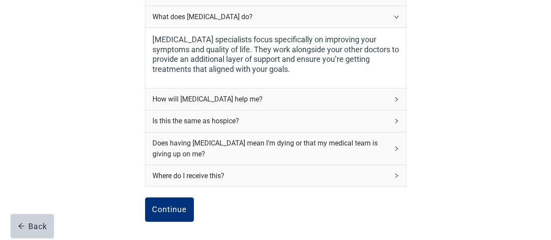
click at [396, 99] on icon "right" at bounding box center [396, 99] width 3 height 4
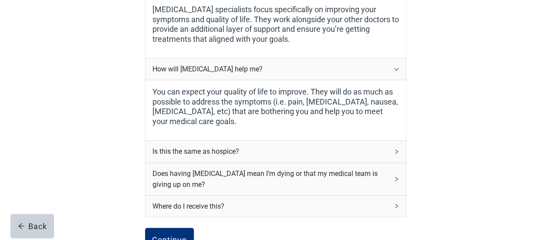
scroll to position [185, 0]
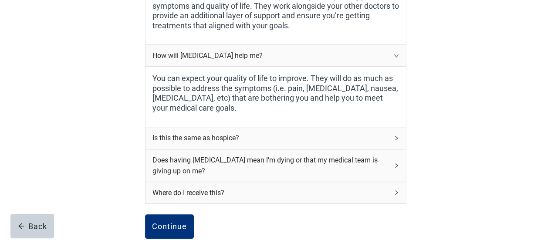
click at [397, 138] on icon "right" at bounding box center [396, 137] width 5 height 5
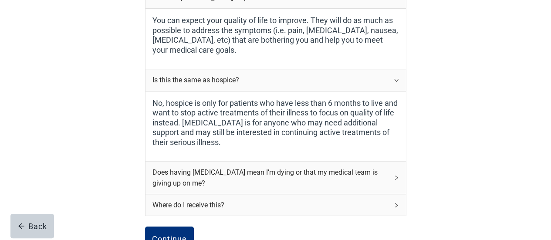
scroll to position [272, 0]
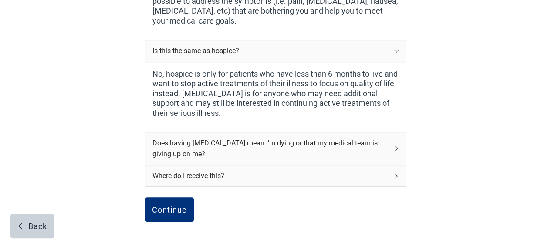
click at [396, 146] on icon "right" at bounding box center [396, 148] width 3 height 4
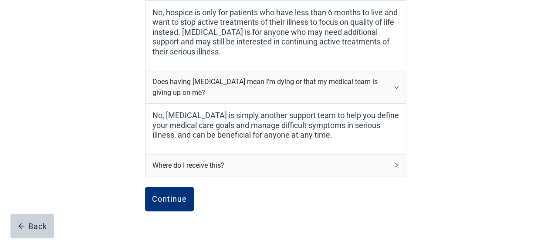
scroll to position [359, 0]
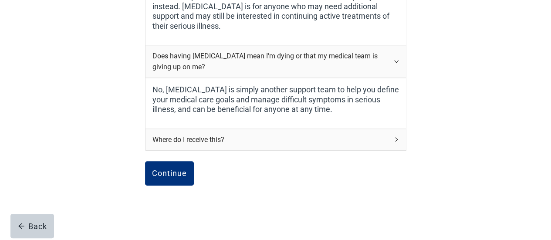
click at [396, 139] on icon "right" at bounding box center [396, 139] width 5 height 5
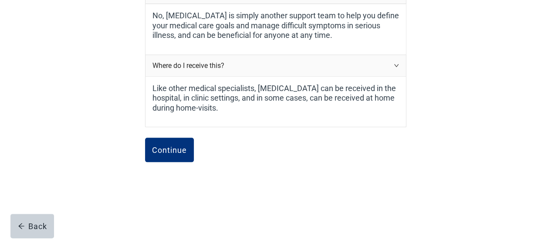
scroll to position [434, 0]
click at [180, 145] on div "Continue" at bounding box center [169, 149] width 35 height 9
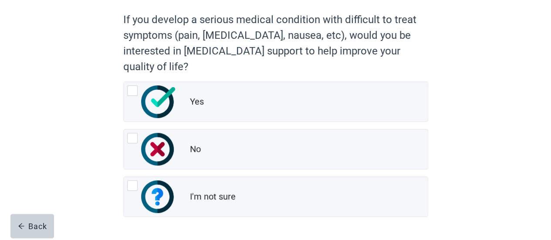
scroll to position [63, 0]
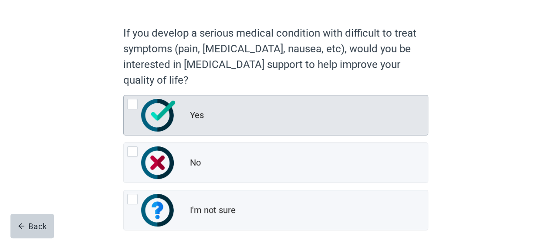
click at [129, 105] on div "Yes, radio button, not checked" at bounding box center [132, 104] width 10 height 10
click at [124, 95] on input "Yes" at bounding box center [123, 95] width 0 height 0
radio input "true"
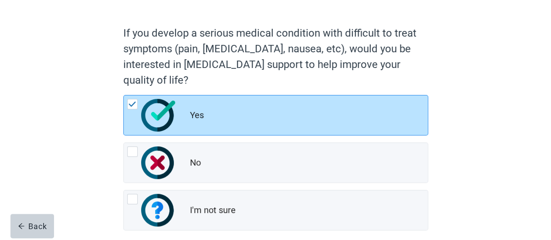
scroll to position [106, 0]
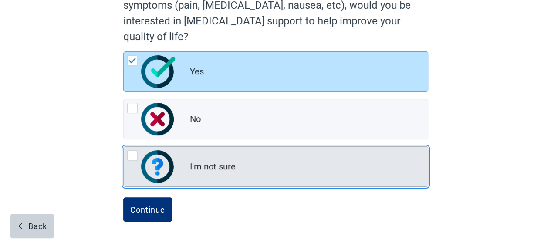
click at [130, 155] on div "I'm not sure, radio button, not checked" at bounding box center [132, 155] width 10 height 10
click at [124, 147] on input "I'm not sure" at bounding box center [123, 146] width 0 height 0
radio input "true"
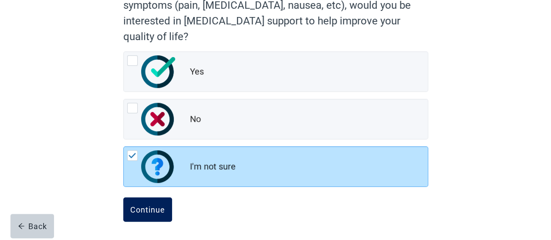
click at [143, 210] on div "Continue" at bounding box center [147, 209] width 35 height 9
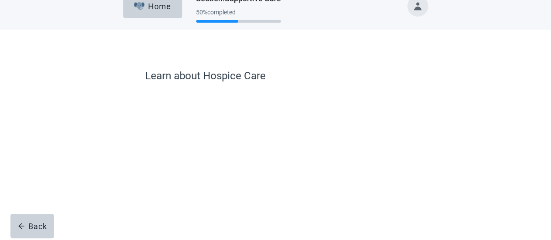
scroll to position [52, 0]
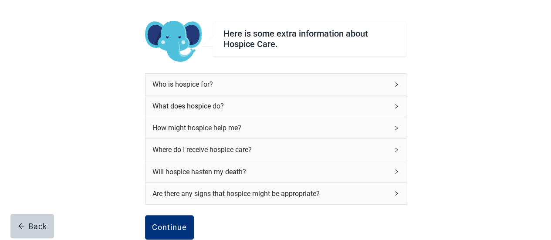
click at [396, 82] on icon "right" at bounding box center [396, 84] width 5 height 5
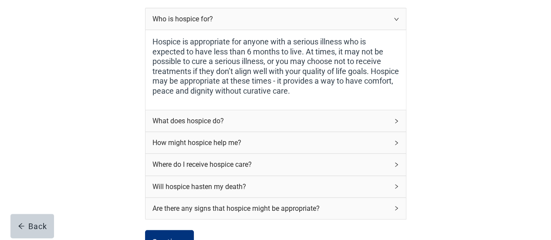
scroll to position [139, 0]
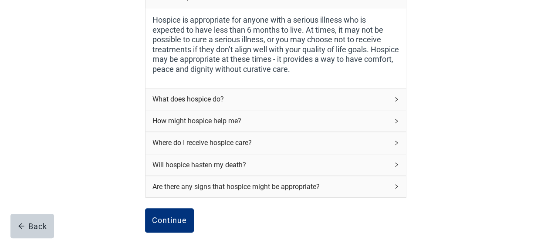
click at [396, 97] on icon "right" at bounding box center [396, 99] width 3 height 4
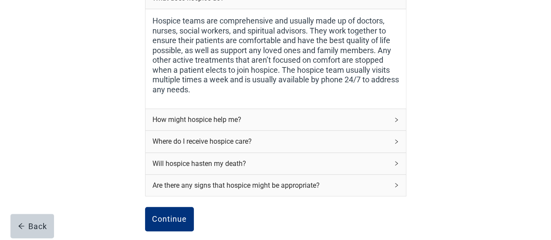
scroll to position [270, 0]
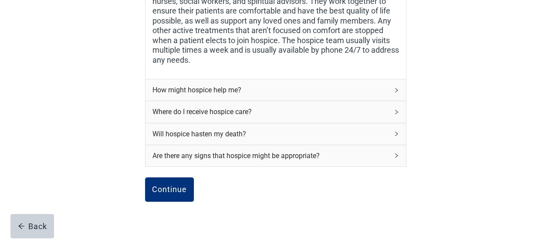
click at [396, 86] on div "How might hospice help me?" at bounding box center [276, 89] width 261 height 21
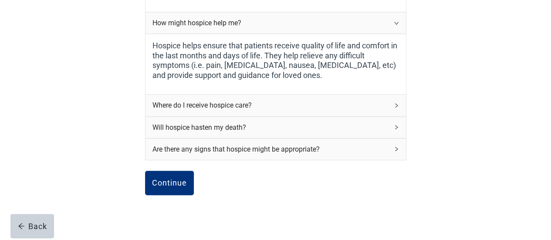
scroll to position [357, 0]
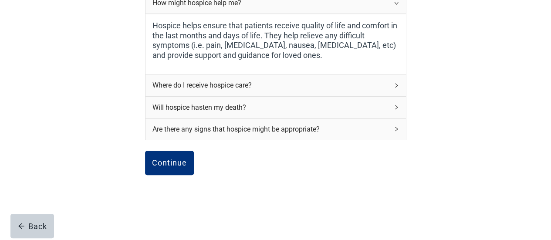
click at [396, 84] on icon "right" at bounding box center [396, 85] width 5 height 5
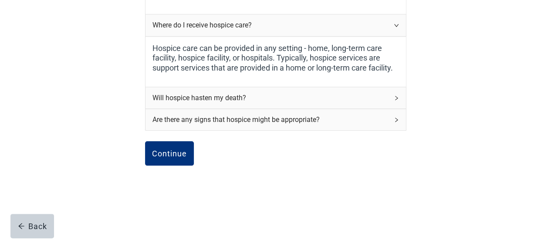
scroll to position [421, 0]
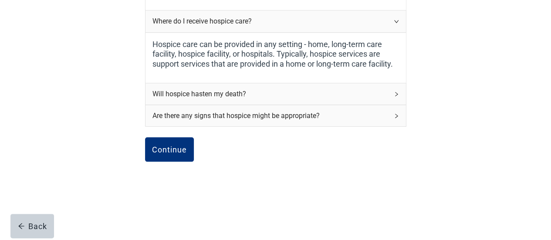
click at [396, 89] on div "Will hospice hasten my death?" at bounding box center [276, 93] width 261 height 21
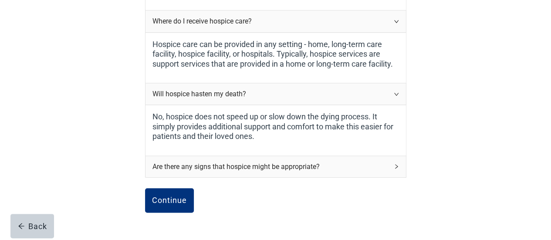
click at [398, 164] on icon "right" at bounding box center [396, 166] width 5 height 5
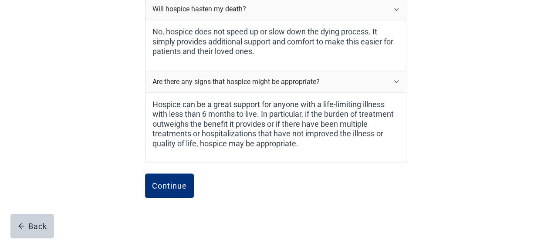
scroll to position [508, 0]
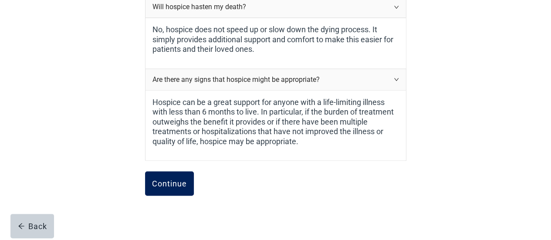
click at [171, 182] on div "Continue" at bounding box center [169, 183] width 35 height 9
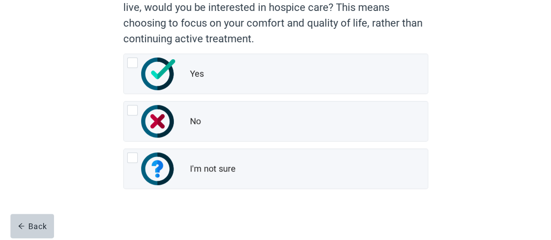
scroll to position [122, 0]
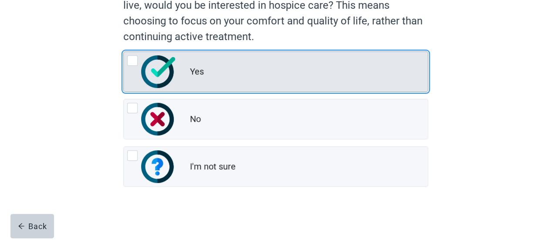
click at [129, 61] on div "Yes, radio button, not checked" at bounding box center [132, 60] width 10 height 10
click at [124, 52] on input "Yes" at bounding box center [123, 51] width 0 height 0
radio input "true"
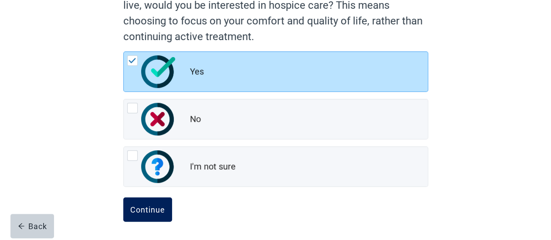
click at [159, 208] on div "Continue" at bounding box center [147, 209] width 35 height 9
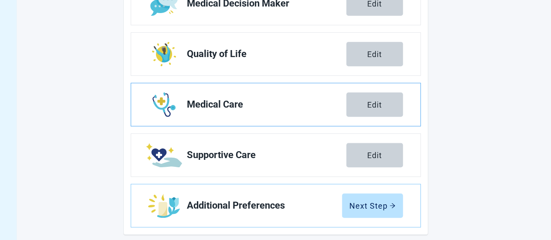
scroll to position [222, 0]
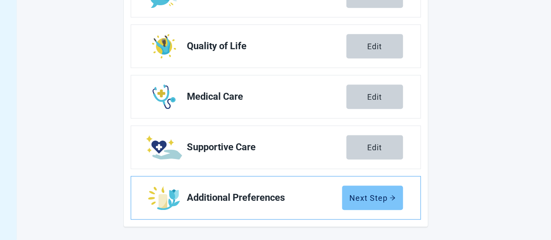
click at [375, 192] on button "Next Step" at bounding box center [372, 198] width 61 height 24
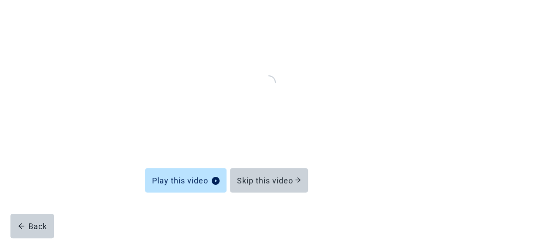
scroll to position [96, 0]
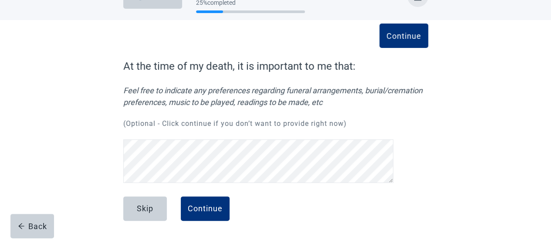
scroll to position [25, 0]
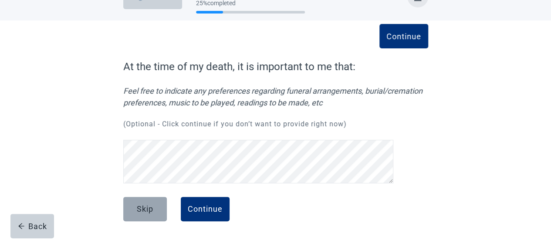
click at [144, 206] on div "Skip" at bounding box center [145, 209] width 17 height 9
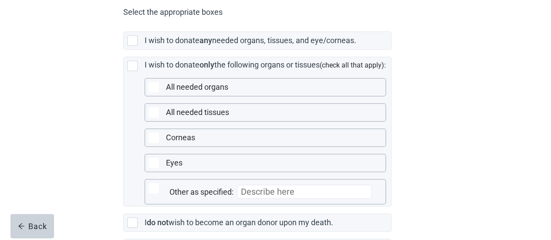
scroll to position [174, 0]
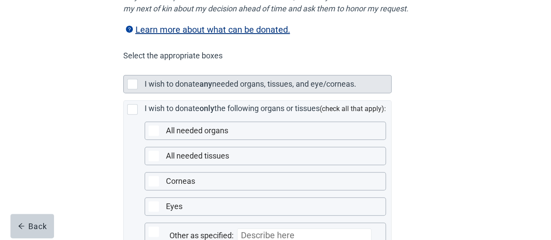
click at [130, 89] on div "Main content" at bounding box center [132, 84] width 10 height 10
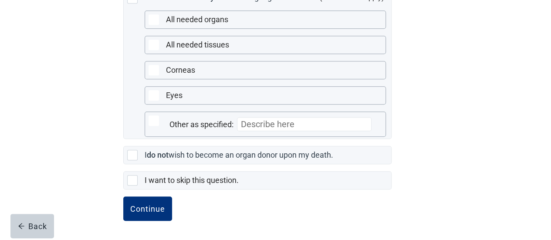
scroll to position [294, 0]
click at [146, 209] on div "Continue" at bounding box center [147, 208] width 35 height 9
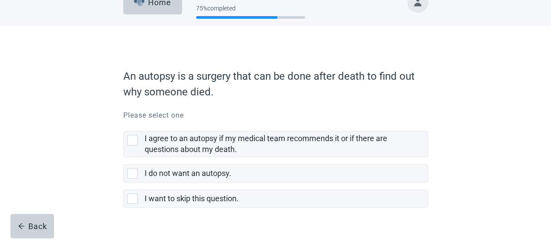
scroll to position [37, 0]
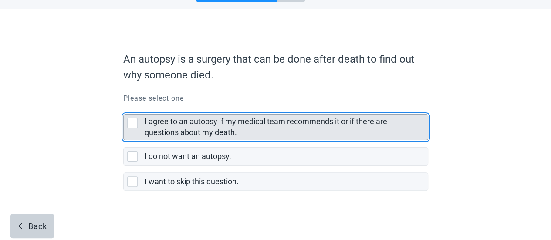
click at [129, 125] on div "I agree to an autopsy if my medical team recommends it or if there are question…" at bounding box center [132, 123] width 10 height 10
click at [124, 108] on input "I agree to an autopsy if my medical team recommends it or if there are question…" at bounding box center [123, 107] width 0 height 0
checkbox input "true"
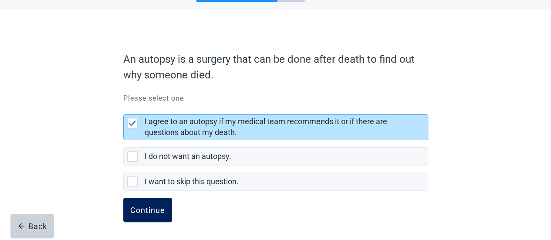
click at [154, 211] on div "Continue" at bounding box center [147, 210] width 35 height 9
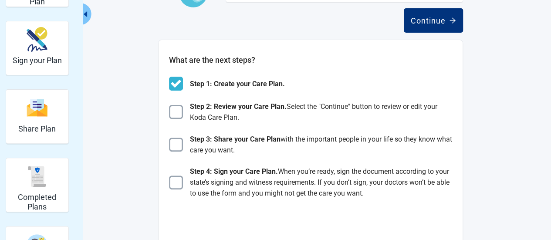
scroll to position [43, 0]
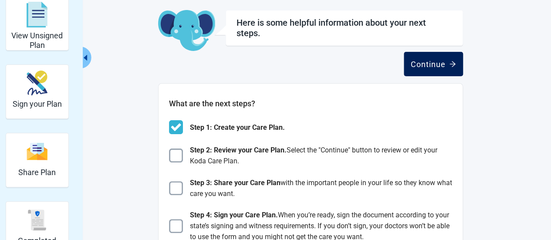
click at [444, 65] on div "Continue" at bounding box center [433, 64] width 45 height 9
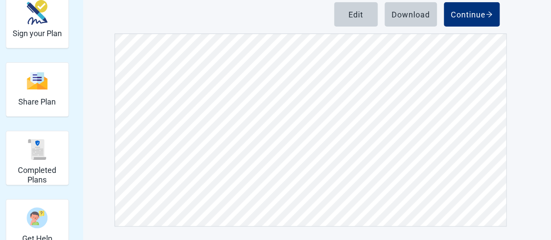
scroll to position [485, 0]
